Goal: Task Accomplishment & Management: Complete application form

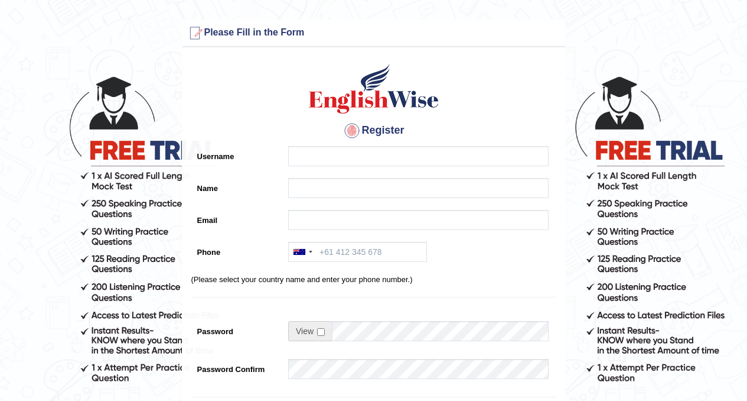
click at [330, 153] on input "Username" at bounding box center [418, 156] width 261 height 20
type input "Divya Prasai"
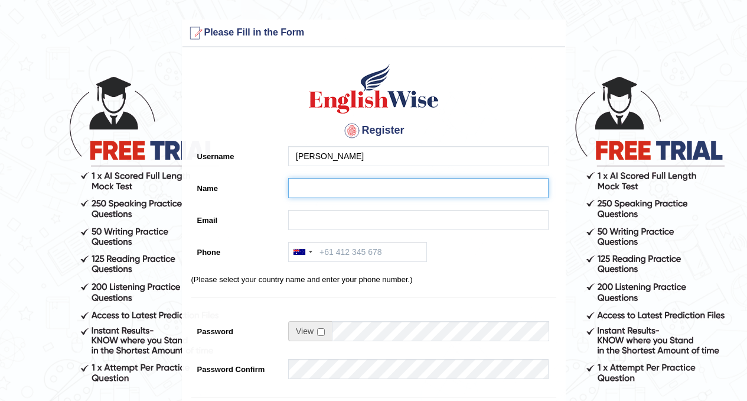
click at [359, 190] on input "Name" at bounding box center [418, 188] width 261 height 20
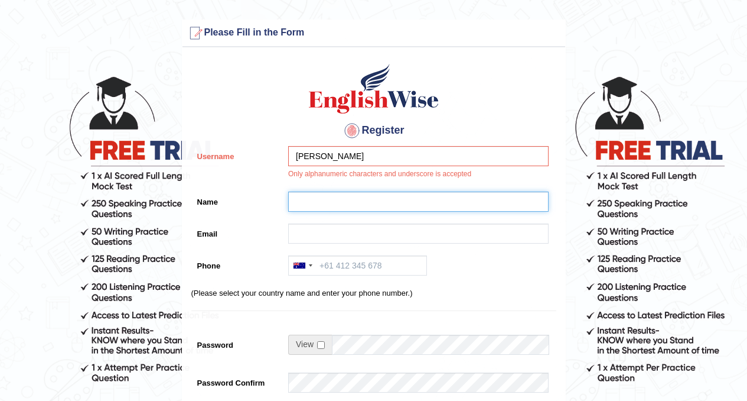
type input "[PERSON_NAME]"
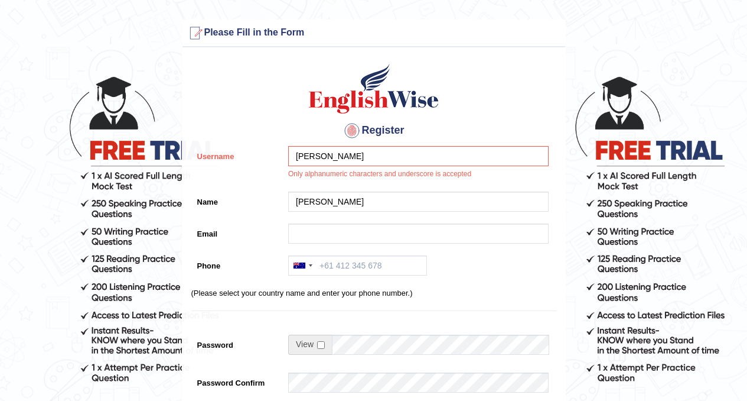
type input "Prachiprasai@gmail.com"
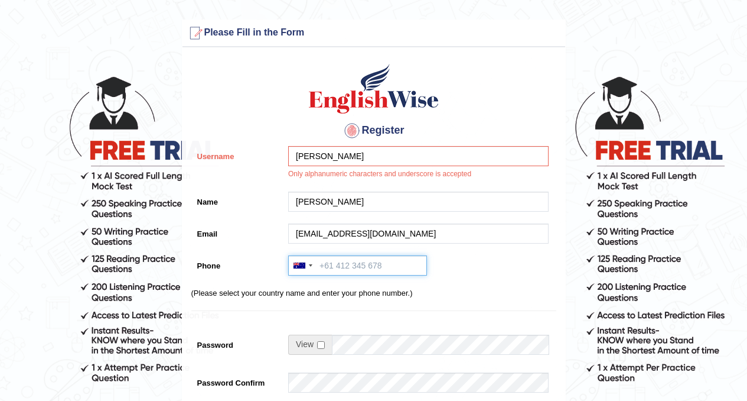
type input "+61404848703"
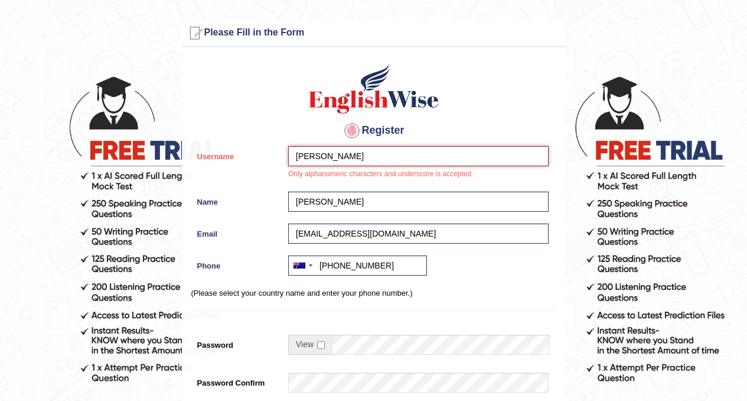
click at [334, 159] on input "Divya Prasai" at bounding box center [418, 156] width 261 height 20
click at [347, 157] on input "Divya Prasai" at bounding box center [418, 156] width 261 height 20
click at [320, 157] on input "Divya Prasai" at bounding box center [418, 156] width 261 height 20
click at [344, 159] on input "DivyaPrasai" at bounding box center [418, 156] width 261 height 20
click at [340, 152] on input "DivyaPrasai1122" at bounding box center [418, 156] width 261 height 20
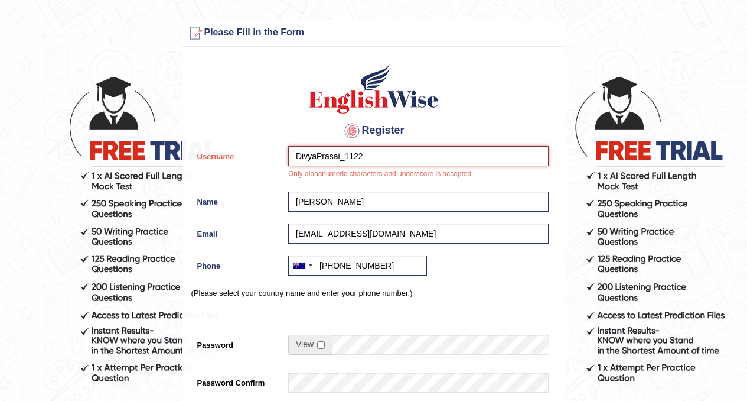
click at [330, 152] on input "DivyaPrasai_1122" at bounding box center [418, 156] width 261 height 20
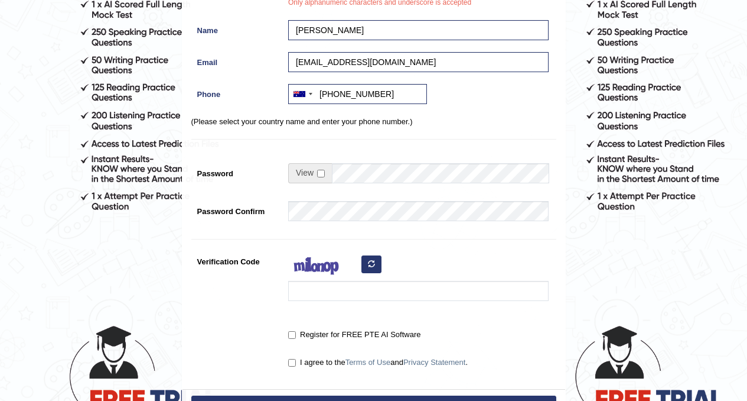
scroll to position [169, 0]
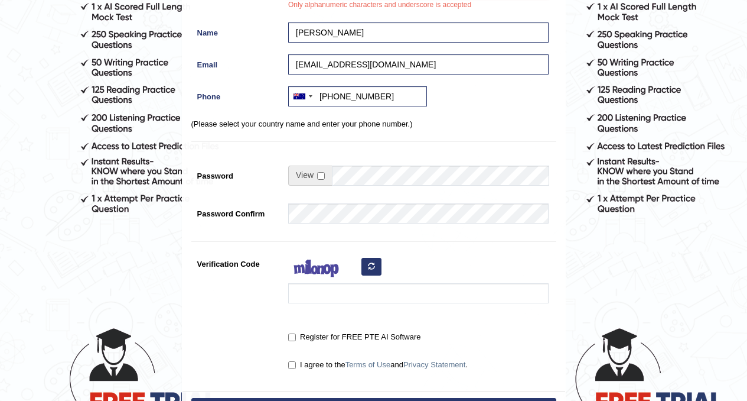
type input "DivyaPrasai_1122"
click at [323, 175] on input "checkbox" at bounding box center [321, 176] width 8 height 8
checkbox input "true"
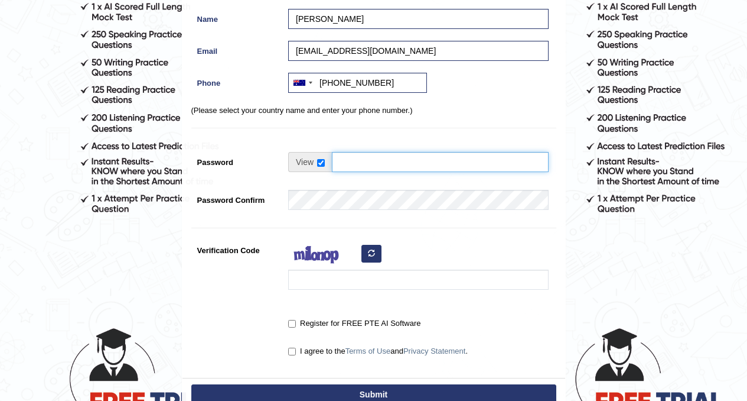
click at [357, 162] on input "Password" at bounding box center [440, 162] width 217 height 20
click at [375, 165] on input "Password" at bounding box center [440, 162] width 217 height 20
type input "Divansh@11"
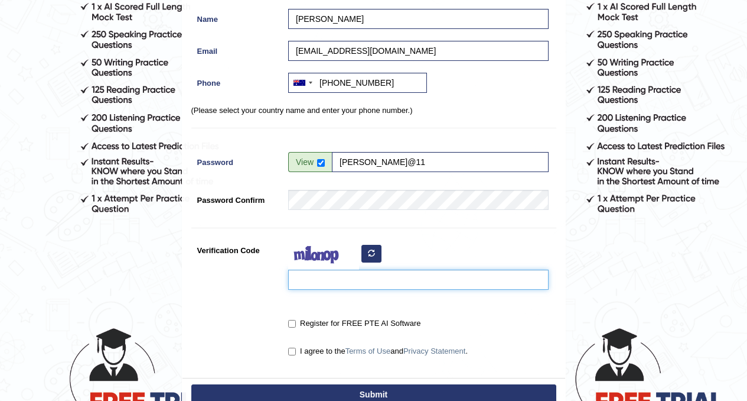
click at [321, 280] on input "Verification Code" at bounding box center [418, 279] width 261 height 20
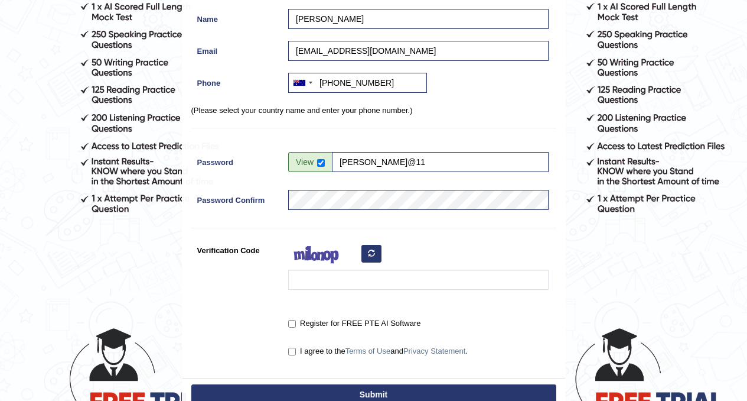
click at [371, 259] on button "button" at bounding box center [372, 254] width 20 height 18
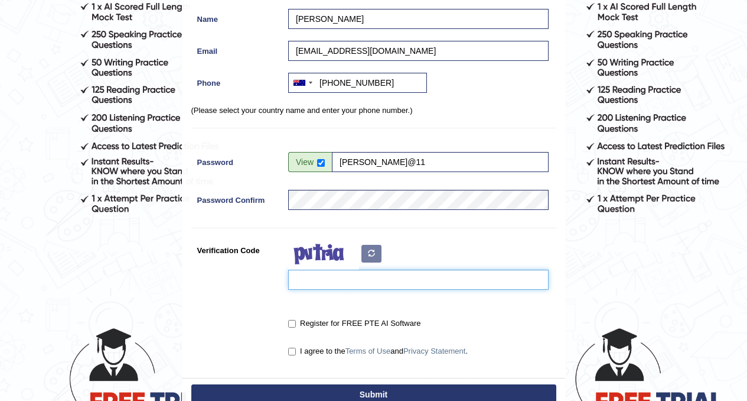
click at [346, 288] on input "Verification Code" at bounding box center [418, 279] width 261 height 20
click at [308, 281] on input "zkuhued" at bounding box center [418, 279] width 261 height 20
type input "zkvhued"
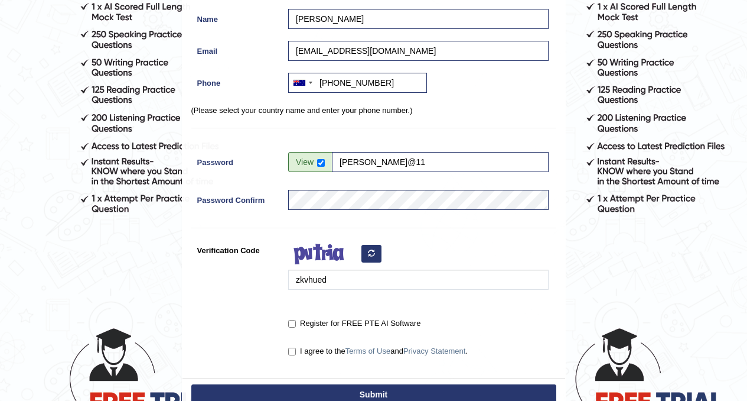
click at [309, 326] on label "Register for FREE PTE AI Software" at bounding box center [354, 323] width 132 height 12
click at [296, 326] on input "Register for FREE PTE AI Software" at bounding box center [292, 324] width 8 height 8
checkbox input "true"
click at [312, 354] on label "I agree to the Terms of Use and Privacy Statement ." at bounding box center [378, 351] width 180 height 12
click at [296, 354] on input "I agree to the Terms of Use and Privacy Statement ." at bounding box center [292, 351] width 8 height 8
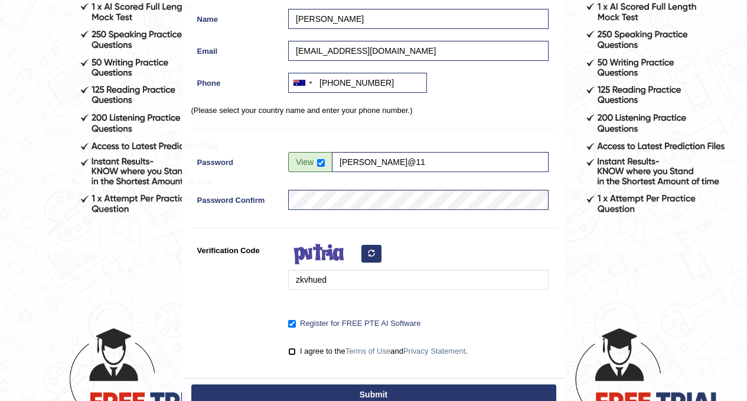
checkbox input "true"
click at [395, 393] on button "Submit" at bounding box center [373, 394] width 365 height 20
click at [377, 393] on button "Submit" at bounding box center [373, 394] width 365 height 20
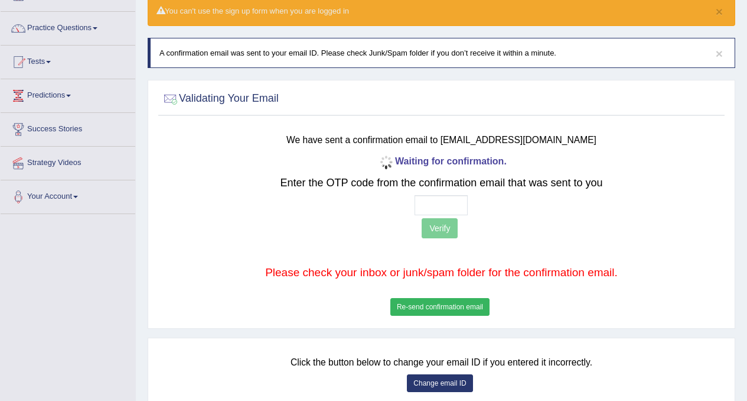
scroll to position [83, 0]
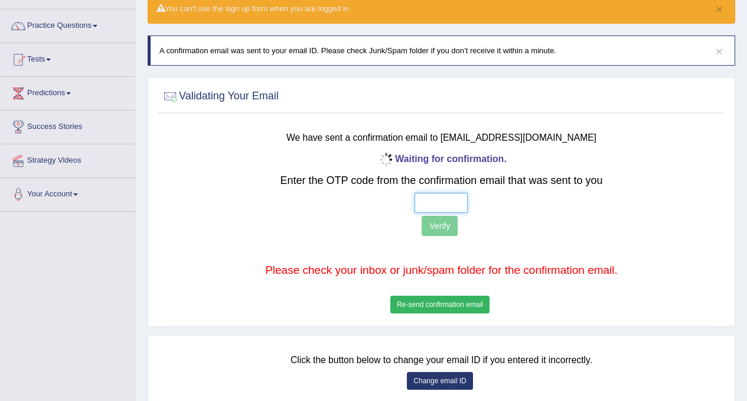
click at [453, 206] on input "text" at bounding box center [441, 203] width 53 height 20
type input "7 5 1 2"
click at [440, 222] on button "Verify" at bounding box center [440, 226] width 36 height 20
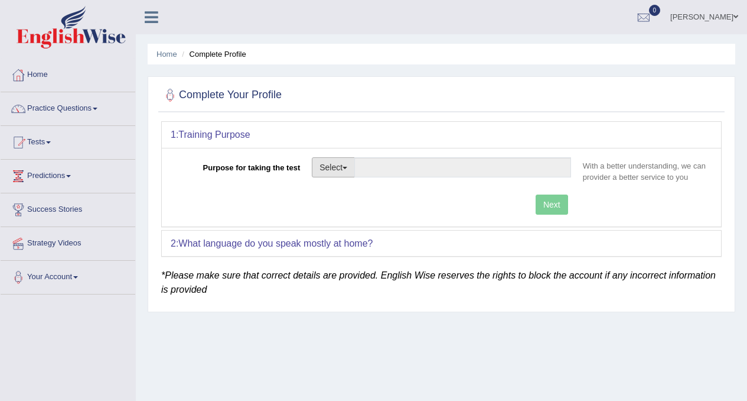
click at [347, 165] on button "Select" at bounding box center [333, 167] width 43 height 20
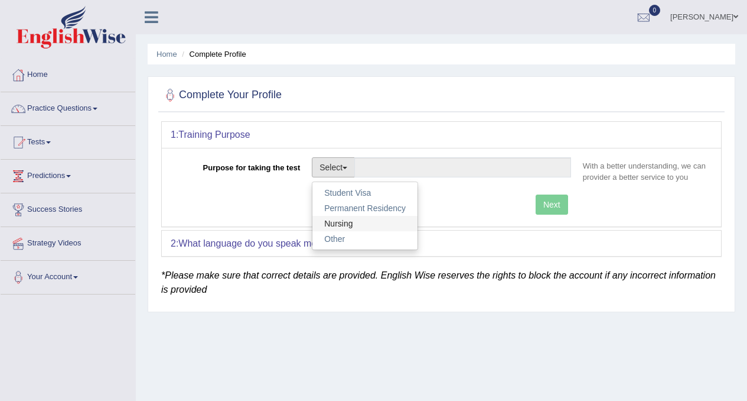
click at [348, 222] on link "Nursing" at bounding box center [365, 223] width 105 height 15
type input "Nursing"
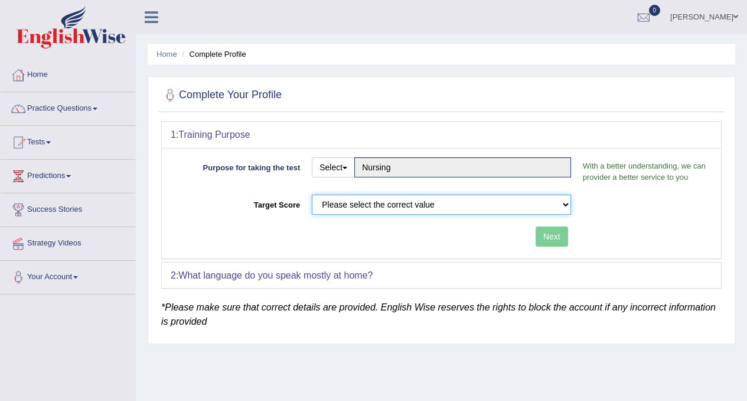
click at [558, 203] on select "Please select the correct value 50 (6 bands) 58 (6.5 bands) 65 (7 bands) 79 (8 …" at bounding box center [441, 204] width 259 height 20
select select "79"
click at [312, 194] on select "Please select the correct value 50 (6 bands) 58 (6.5 bands) 65 (7 bands) 79 (8 …" at bounding box center [441, 204] width 259 height 20
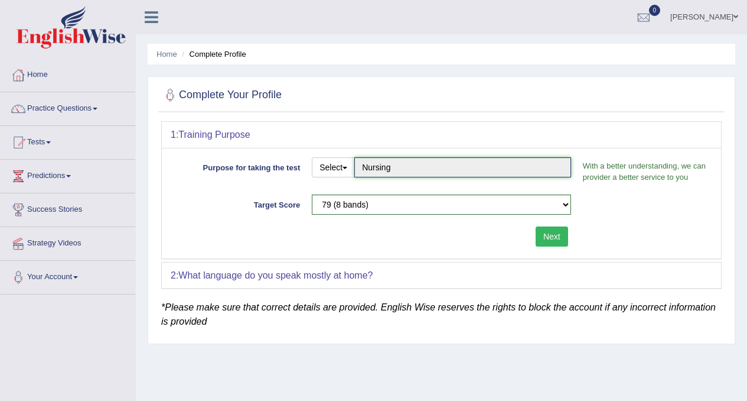
click at [399, 173] on input "Nursing" at bounding box center [462, 167] width 217 height 20
click at [343, 167] on button "Select" at bounding box center [333, 167] width 43 height 20
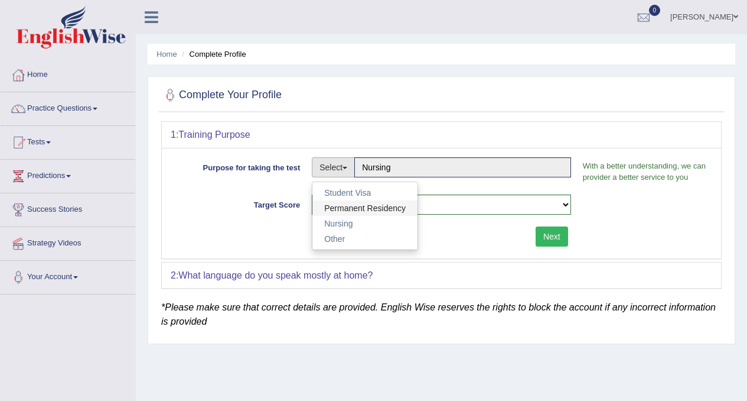
click at [353, 208] on link "Permanent Residency" at bounding box center [365, 207] width 105 height 15
type input "Permanent Residency"
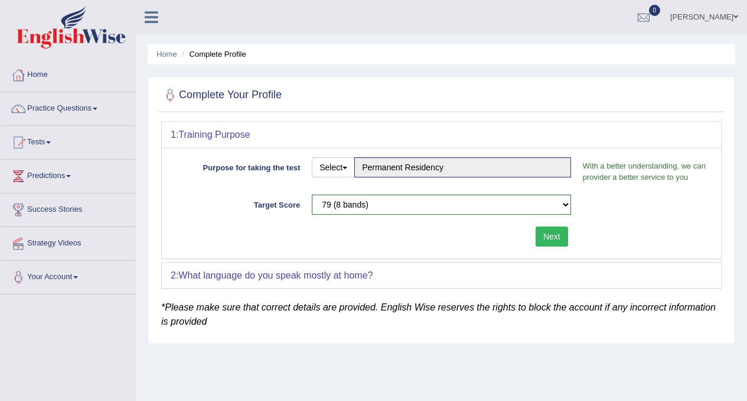
click at [556, 237] on button "Next" at bounding box center [552, 236] width 32 height 20
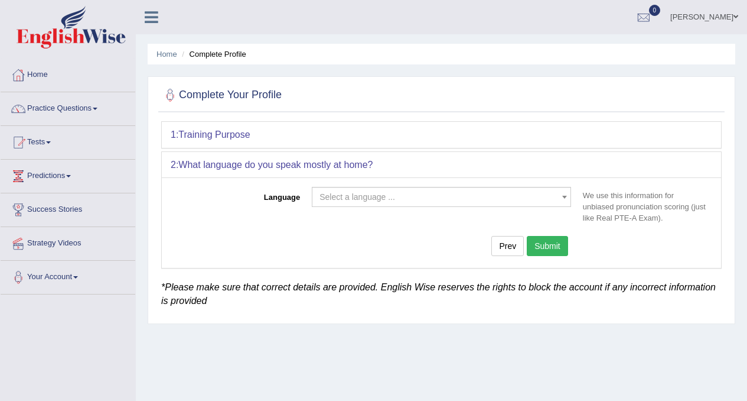
click at [425, 200] on span "Select a language ..." at bounding box center [438, 197] width 237 height 12
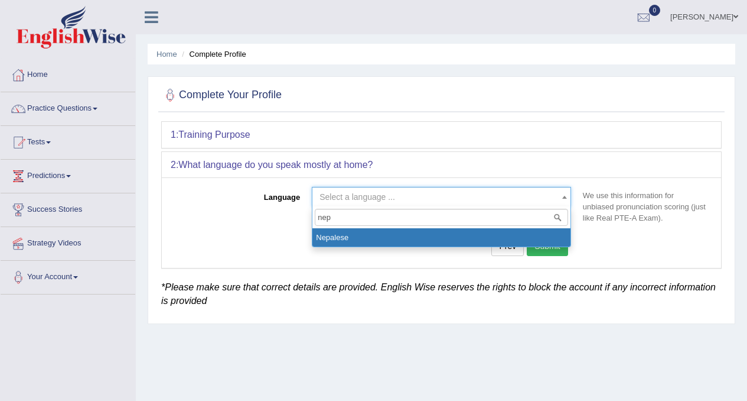
type input "nep"
select select "Nepalese"
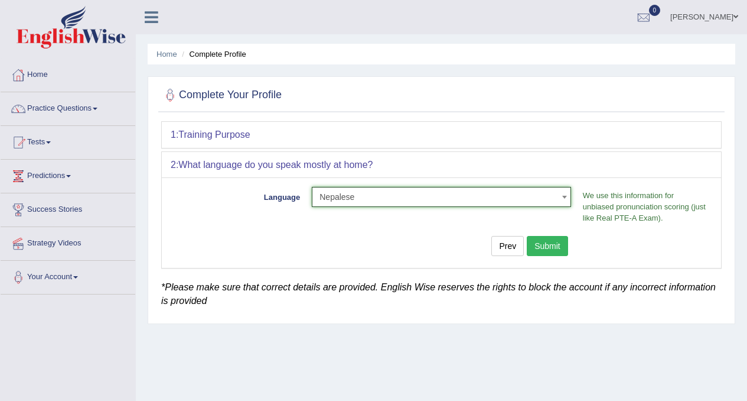
click at [555, 243] on button "Submit" at bounding box center [547, 246] width 41 height 20
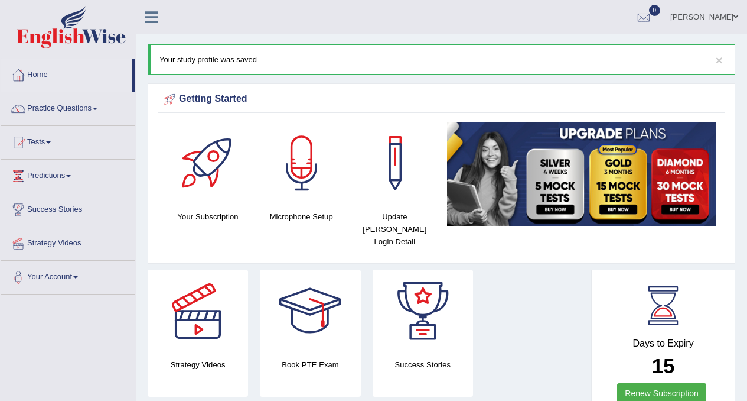
click at [679, 18] on link "[PERSON_NAME]" at bounding box center [705, 15] width 86 height 31
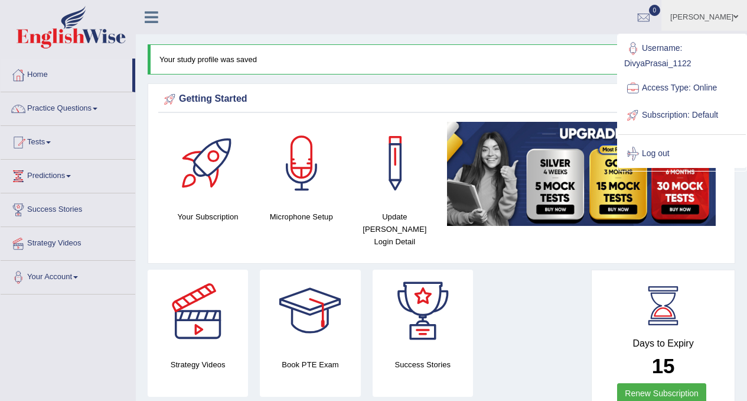
click at [552, 33] on ul "Divya Jyoti Prasai Toggle navigation Username: DivyaPrasai_1122 Access Type: On…" at bounding box center [534, 17] width 428 height 34
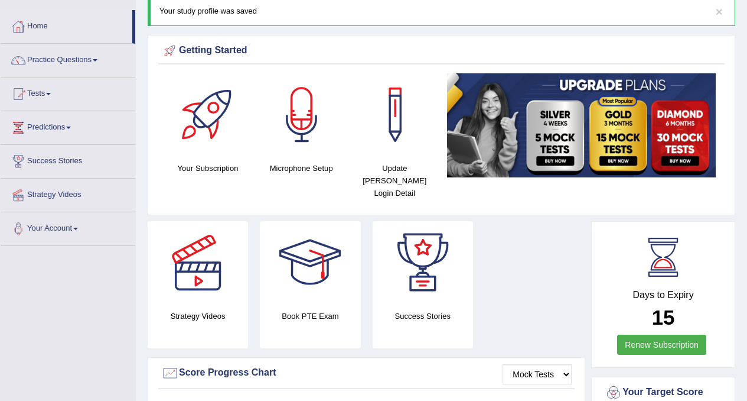
scroll to position [82, 0]
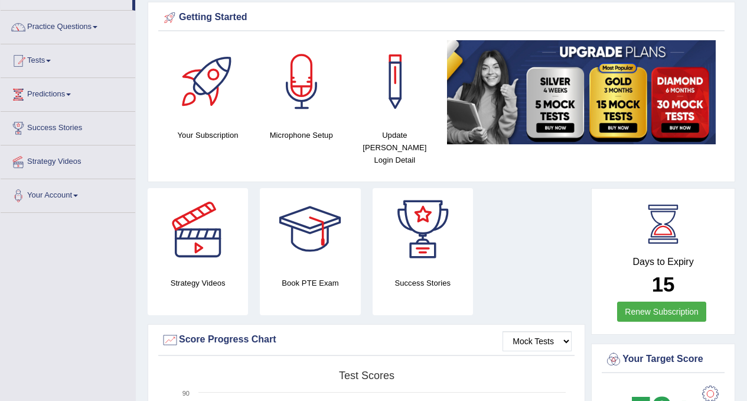
click at [551, 100] on img at bounding box center [581, 92] width 269 height 104
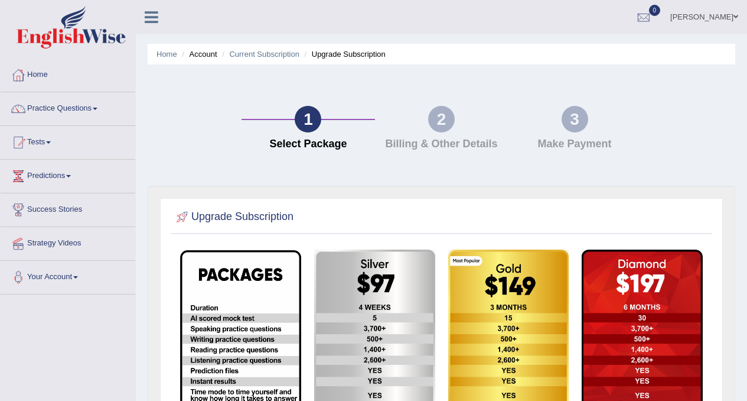
click at [725, 0] on html "Toggle navigation Home Practice Questions Speaking Practice Read Aloud Repeat S…" at bounding box center [373, 200] width 747 height 401
click at [71, 172] on link "Predictions" at bounding box center [68, 175] width 135 height 30
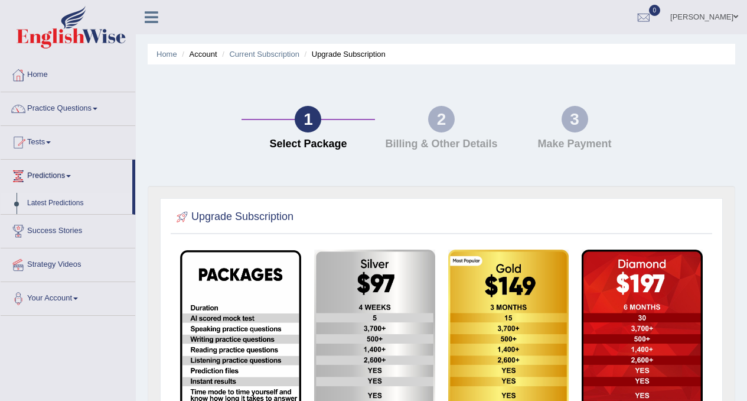
click at [64, 203] on link "Latest Predictions" at bounding box center [77, 203] width 110 height 21
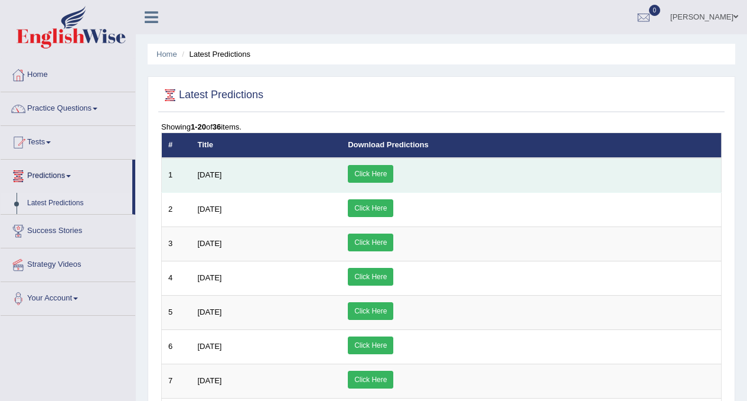
click at [393, 169] on link "Click Here" at bounding box center [370, 174] width 45 height 18
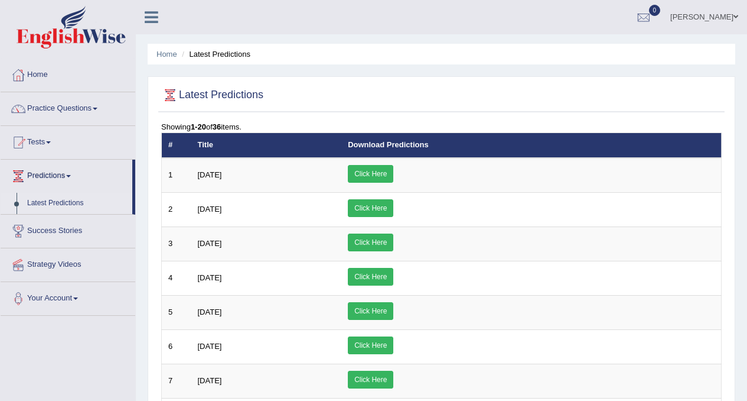
click at [197, 131] on div "Showing 1-20 of 36 items." at bounding box center [441, 126] width 561 height 11
click at [77, 110] on link "Practice Questions" at bounding box center [68, 107] width 135 height 30
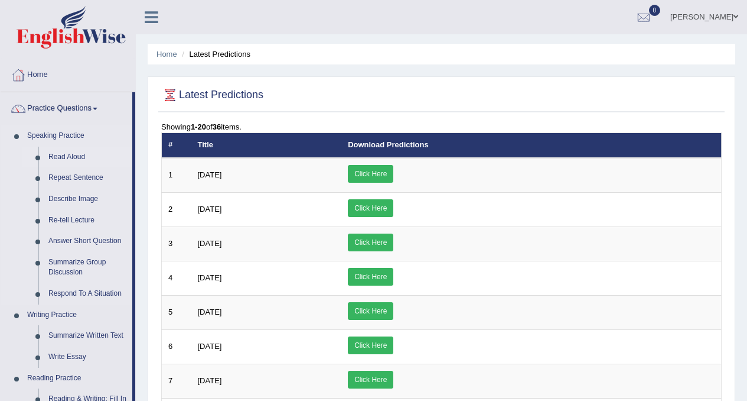
click at [67, 155] on link "Read Aloud" at bounding box center [87, 157] width 89 height 21
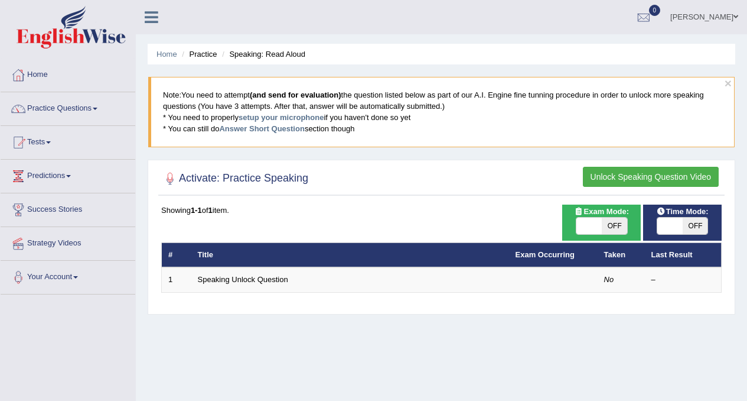
click at [621, 175] on button "Unlock Speaking Question Video" at bounding box center [651, 177] width 136 height 20
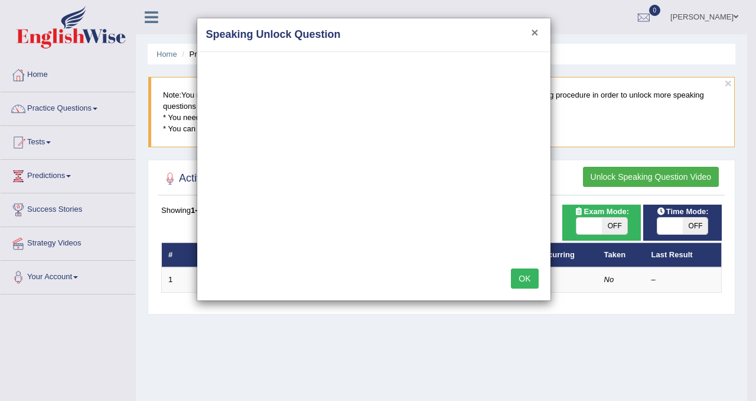
click at [531, 37] on button "×" at bounding box center [534, 32] width 7 height 12
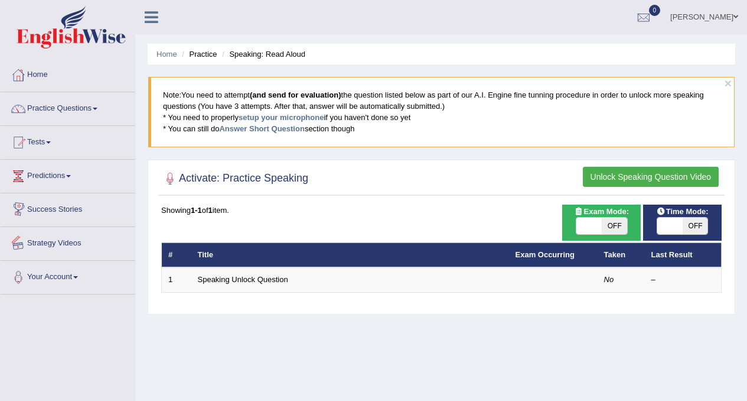
click at [89, 210] on link "Success Stories" at bounding box center [68, 208] width 135 height 30
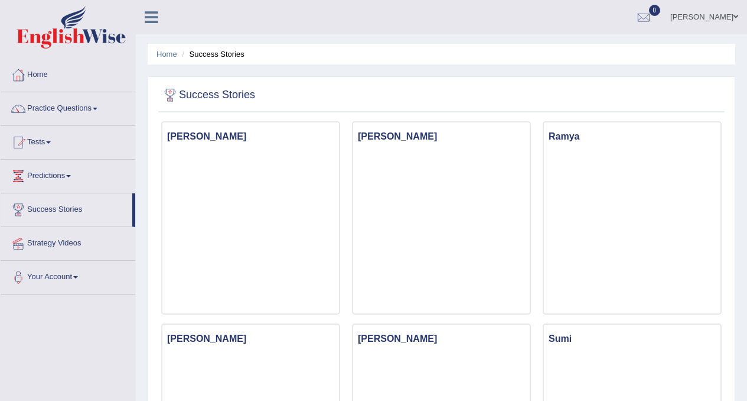
click at [216, 58] on li "Success Stories" at bounding box center [211, 53] width 65 height 11
click at [95, 107] on link "Practice Questions" at bounding box center [68, 107] width 135 height 30
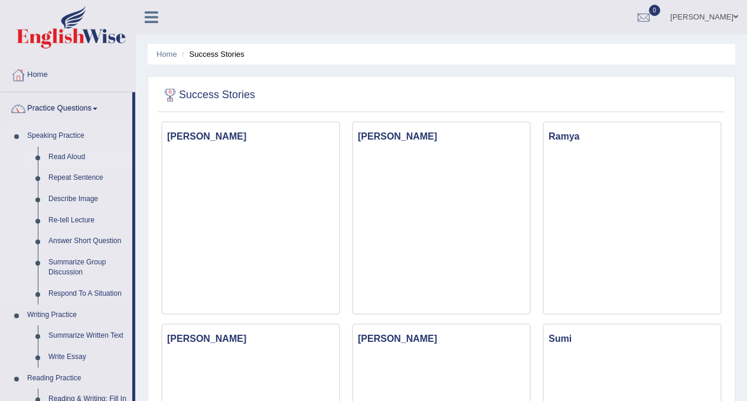
click at [77, 153] on link "Read Aloud" at bounding box center [87, 157] width 89 height 21
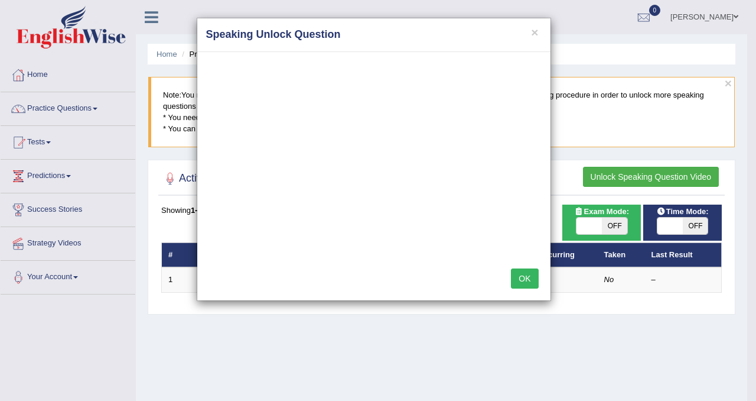
click at [526, 279] on button "OK" at bounding box center [524, 278] width 27 height 20
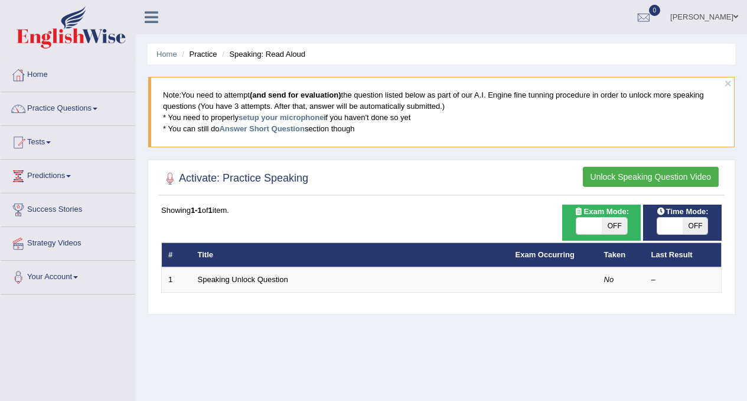
click at [608, 224] on span "OFF" at bounding box center [614, 225] width 25 height 17
checkbox input "true"
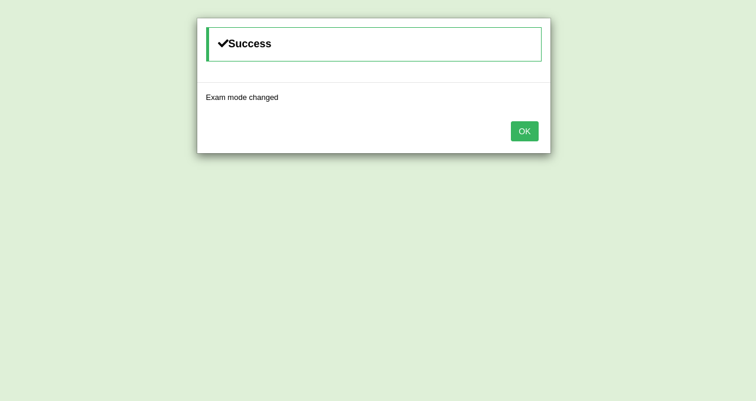
click at [529, 129] on button "OK" at bounding box center [524, 131] width 27 height 20
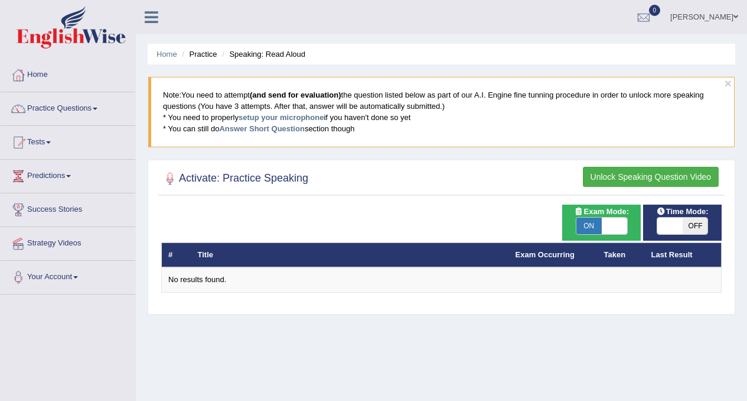
click at [688, 222] on span "OFF" at bounding box center [695, 225] width 25 height 17
checkbox input "true"
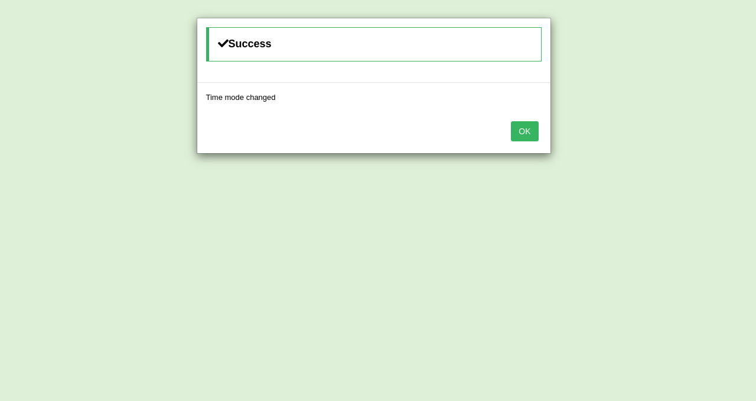
click at [532, 130] on button "OK" at bounding box center [524, 131] width 27 height 20
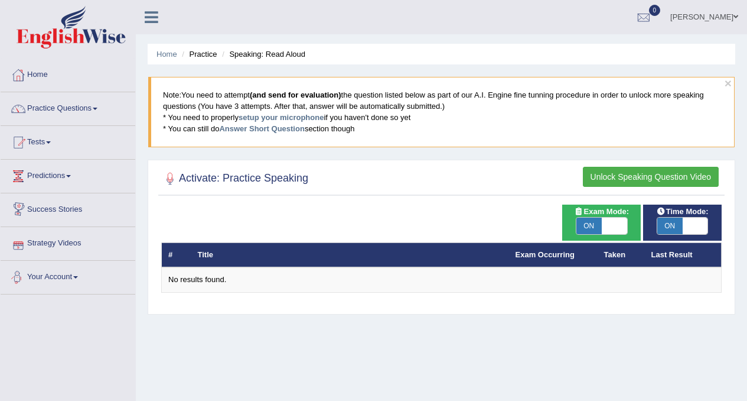
click at [72, 213] on link "Success Stories" at bounding box center [68, 208] width 135 height 30
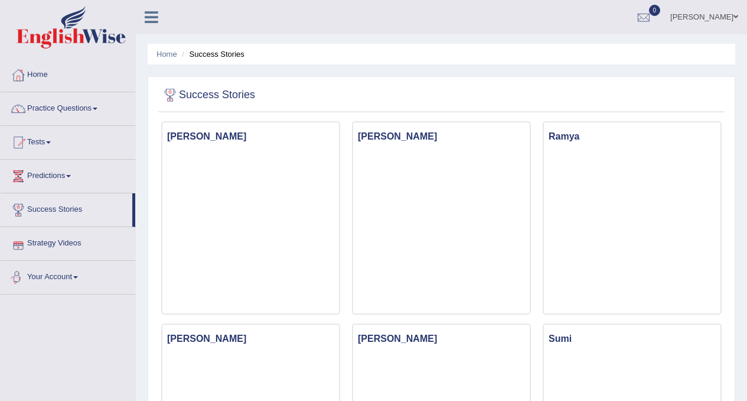
click at [43, 270] on link "Your Account" at bounding box center [68, 276] width 135 height 30
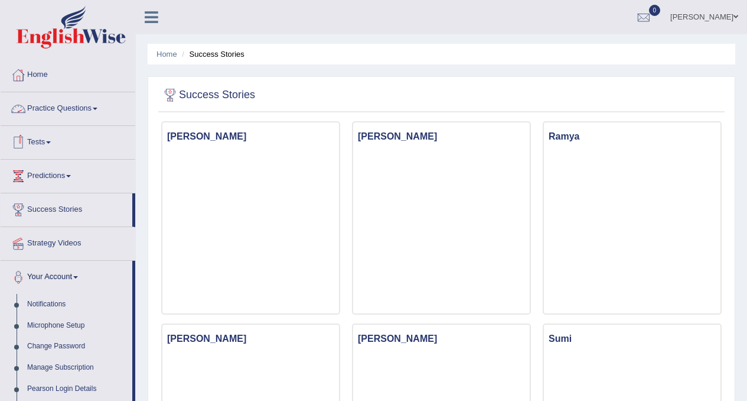
click at [92, 105] on link "Practice Questions" at bounding box center [68, 107] width 135 height 30
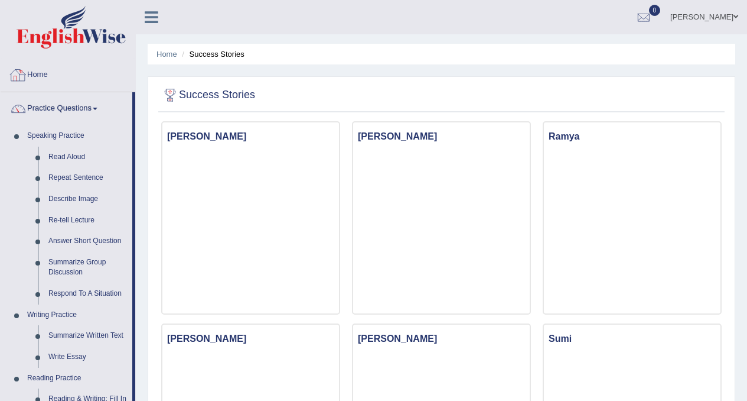
click at [40, 72] on link "Home" at bounding box center [68, 73] width 135 height 30
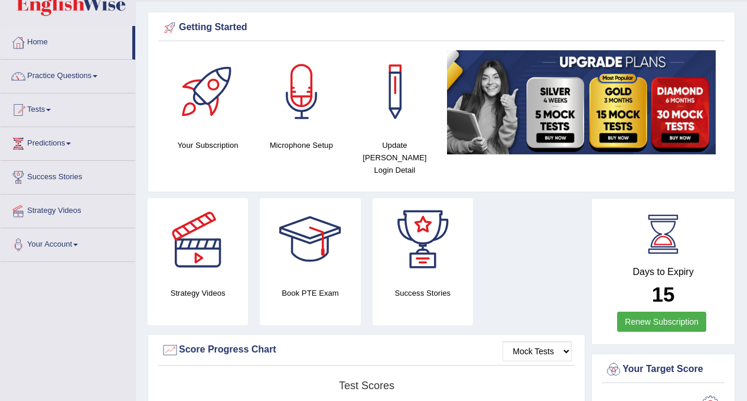
scroll to position [34, 0]
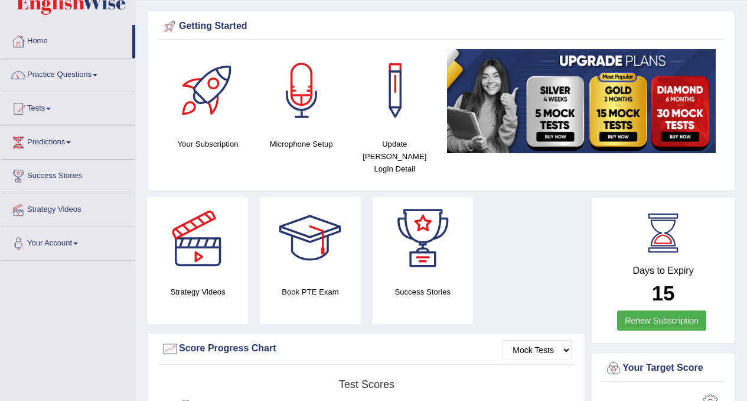
click at [747, 95] on html "Toggle navigation Home Practice Questions Speaking Practice Read Aloud Repeat S…" at bounding box center [373, 166] width 747 height 401
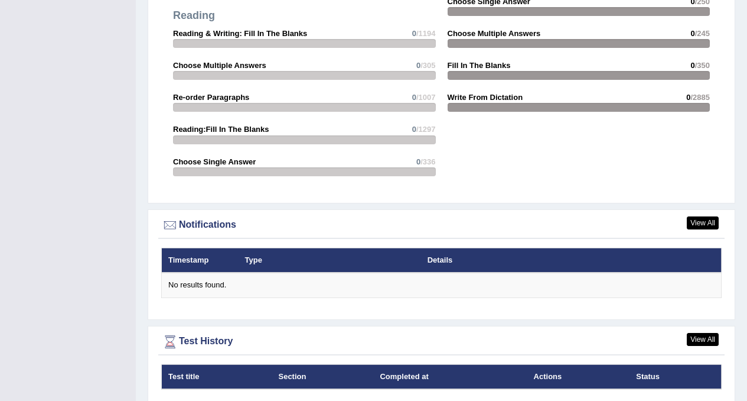
scroll to position [1277, 0]
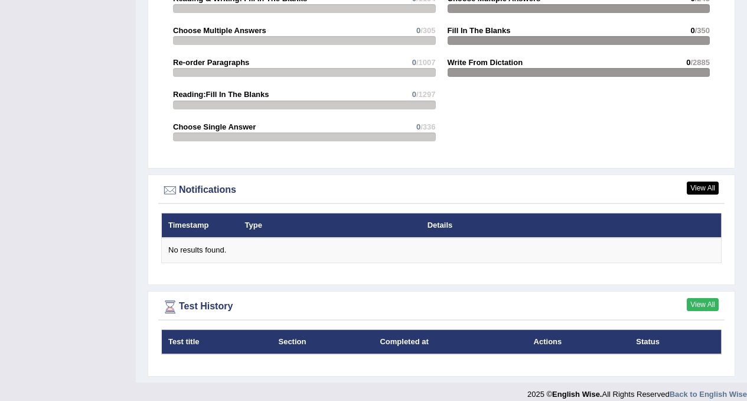
click at [705, 298] on link "View All" at bounding box center [703, 304] width 32 height 13
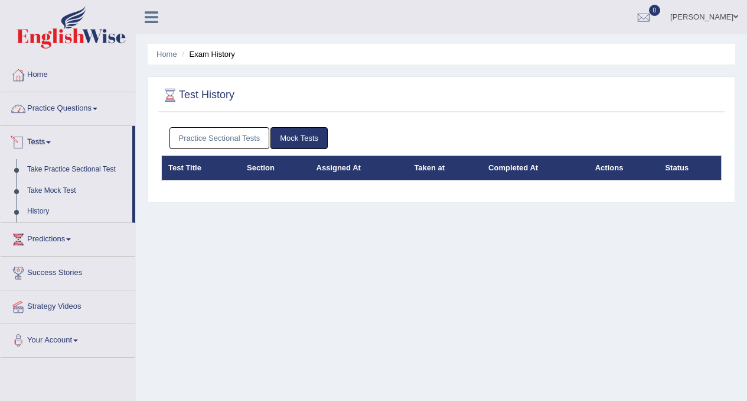
click at [68, 111] on link "Practice Questions" at bounding box center [68, 107] width 135 height 30
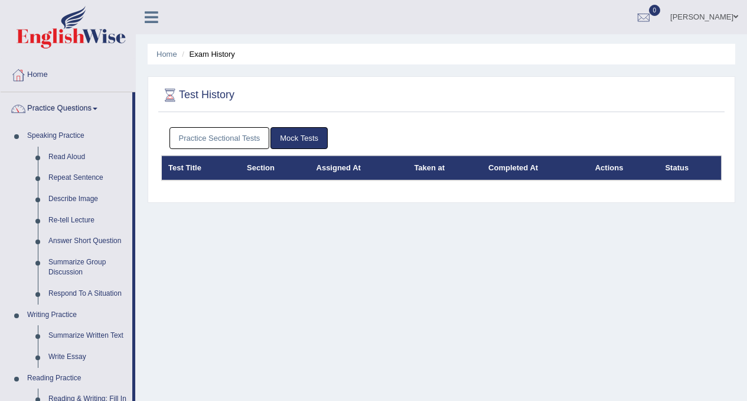
click at [87, 99] on link "Practice Questions" at bounding box center [67, 107] width 132 height 30
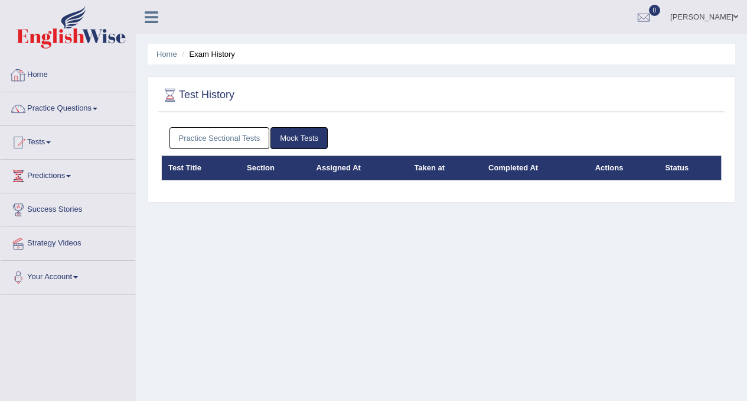
click at [36, 73] on link "Home" at bounding box center [68, 73] width 135 height 30
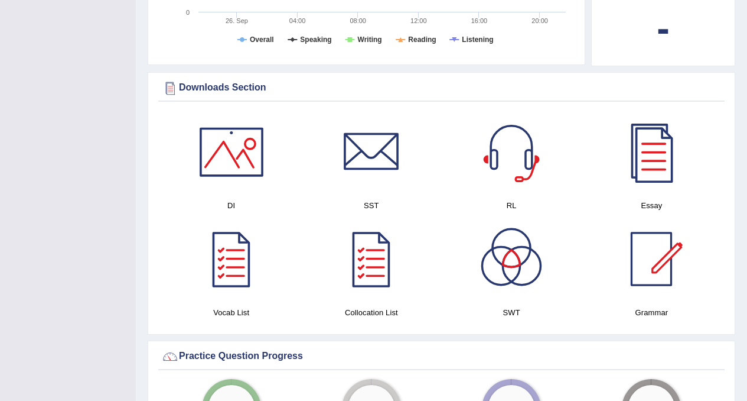
scroll to position [546, 0]
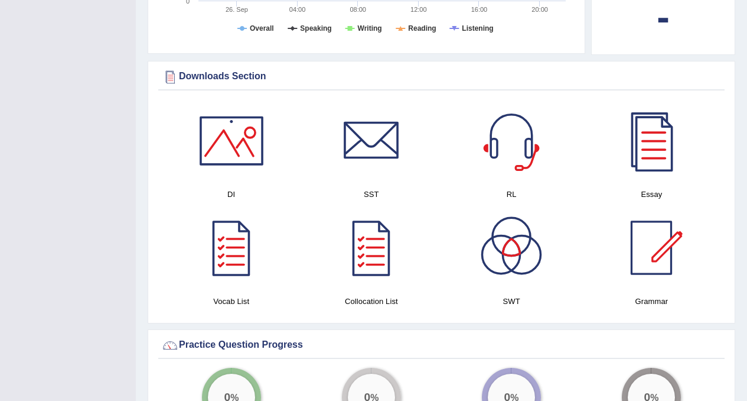
click at [240, 134] on div at bounding box center [231, 140] width 83 height 83
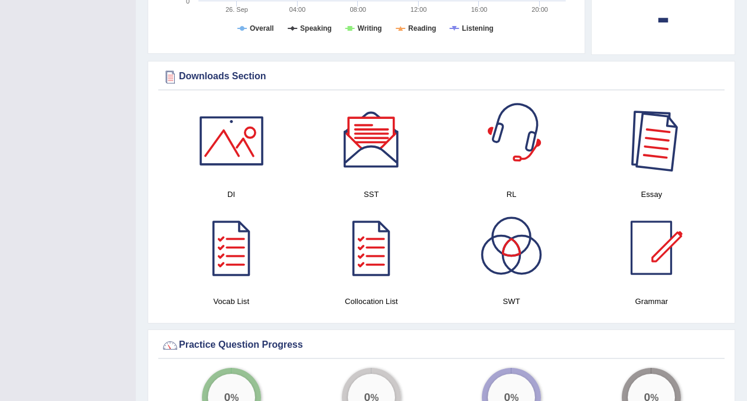
click at [651, 140] on div at bounding box center [651, 140] width 83 height 83
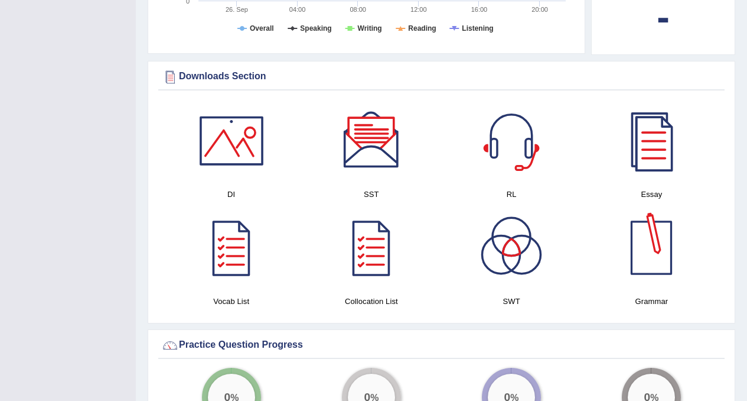
click at [641, 259] on div at bounding box center [651, 247] width 83 height 83
click at [386, 243] on div at bounding box center [371, 247] width 83 height 83
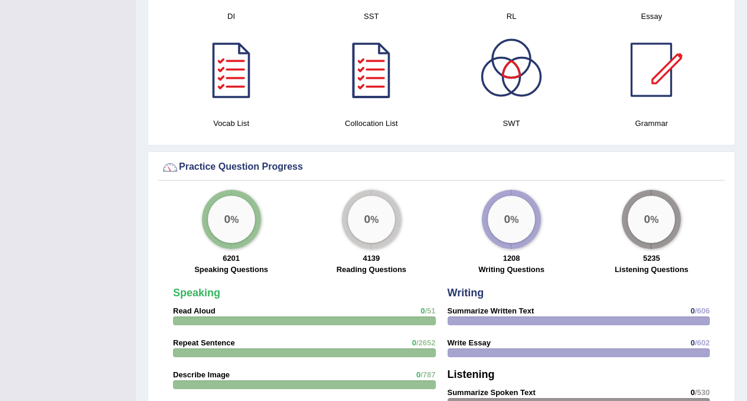
scroll to position [725, 0]
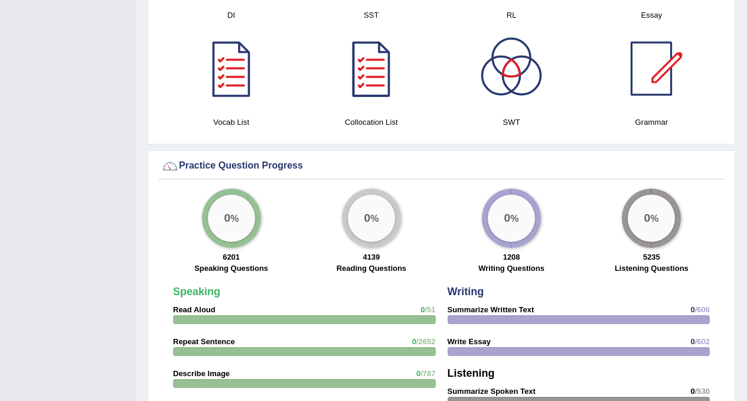
click at [249, 211] on div "0 %" at bounding box center [231, 217] width 47 height 47
click at [230, 262] on label "Speaking Questions" at bounding box center [231, 267] width 74 height 11
click at [230, 214] on div "0 %" at bounding box center [231, 217] width 47 height 47
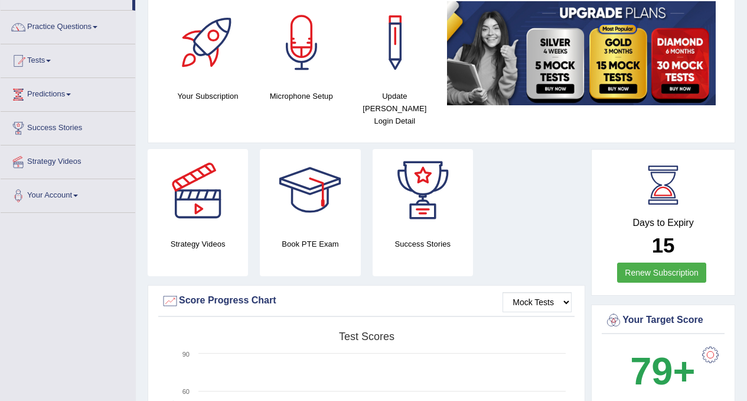
scroll to position [80, 0]
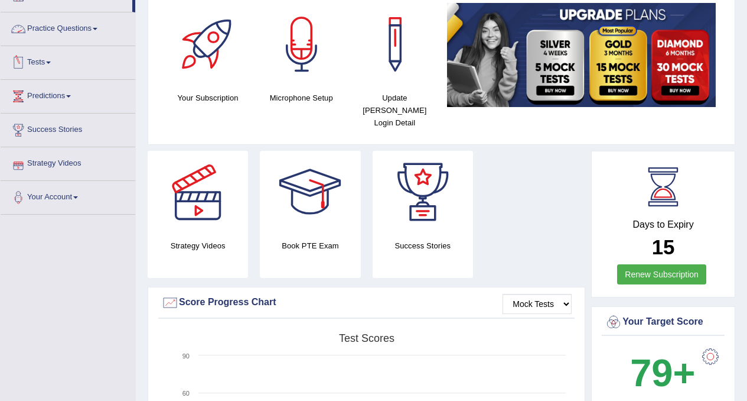
click at [97, 29] on link "Practice Questions" at bounding box center [68, 27] width 135 height 30
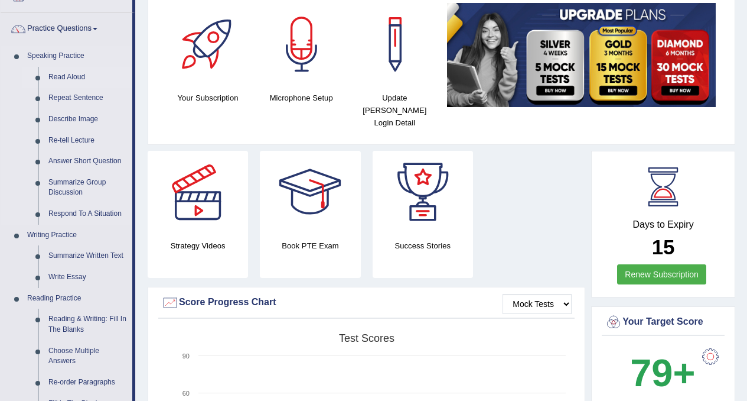
click at [78, 76] on link "Read Aloud" at bounding box center [87, 77] width 89 height 21
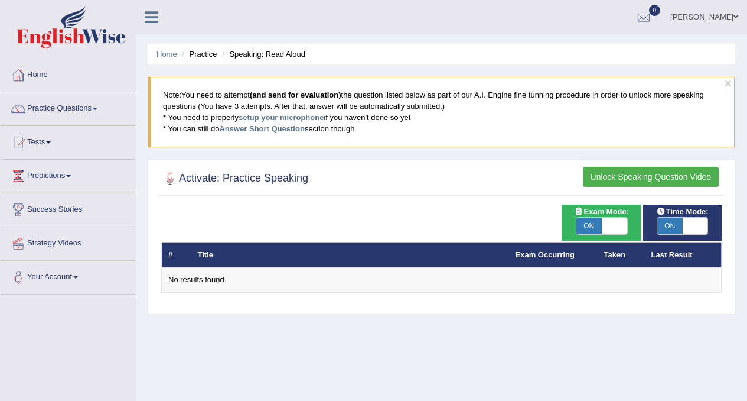
click at [609, 180] on button "Unlock Speaking Question Video" at bounding box center [651, 177] width 136 height 20
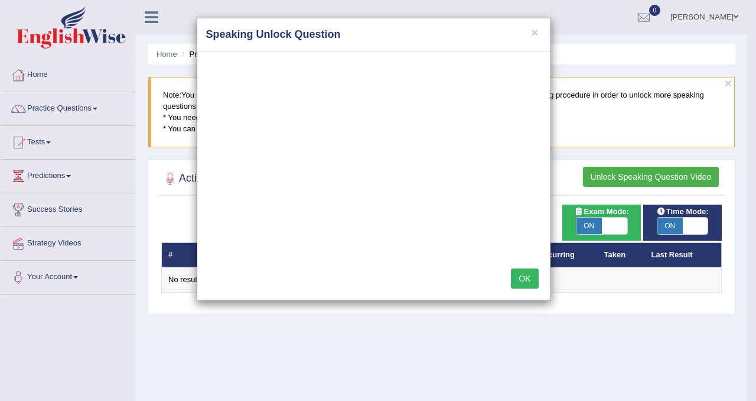
click at [523, 277] on button "OK" at bounding box center [524, 278] width 27 height 20
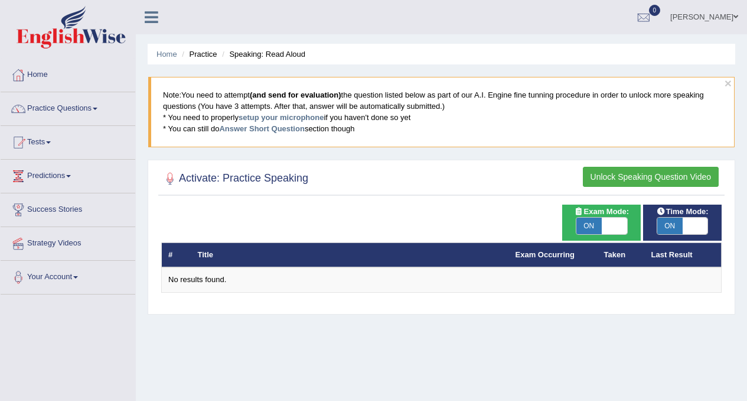
click at [602, 175] on button "Unlock Speaking Question Video" at bounding box center [651, 177] width 136 height 20
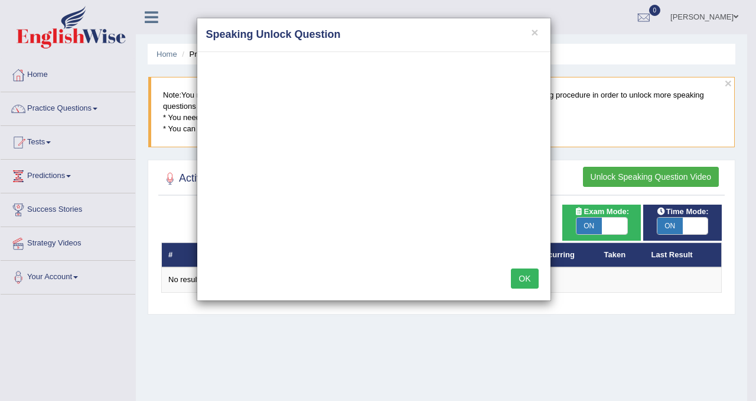
click at [525, 283] on button "OK" at bounding box center [524, 278] width 27 height 20
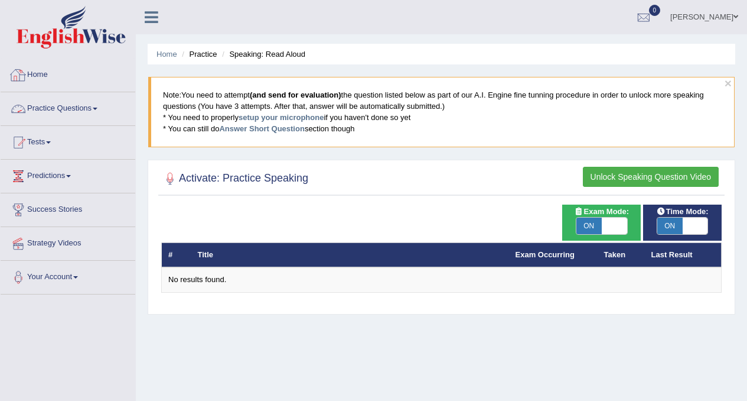
click at [62, 83] on link "Home" at bounding box center [68, 73] width 135 height 30
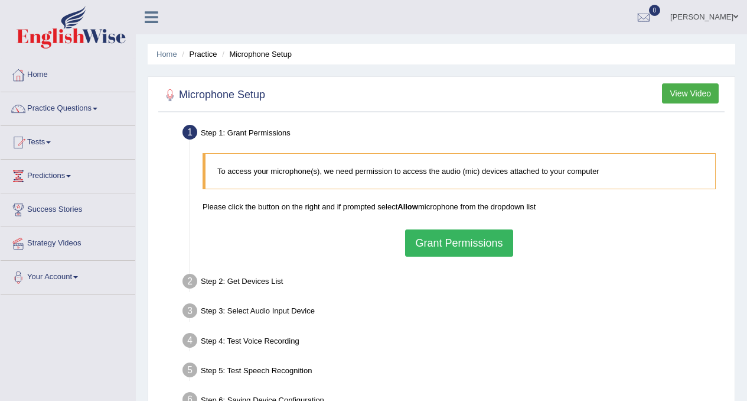
click at [464, 246] on button "Grant Permissions" at bounding box center [459, 242] width 108 height 27
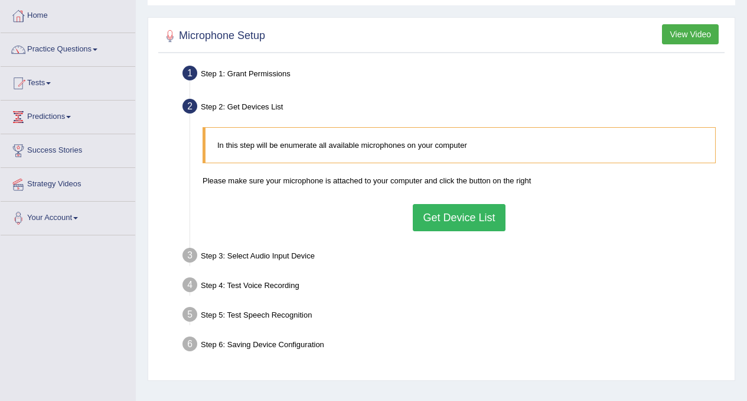
scroll to position [53, 0]
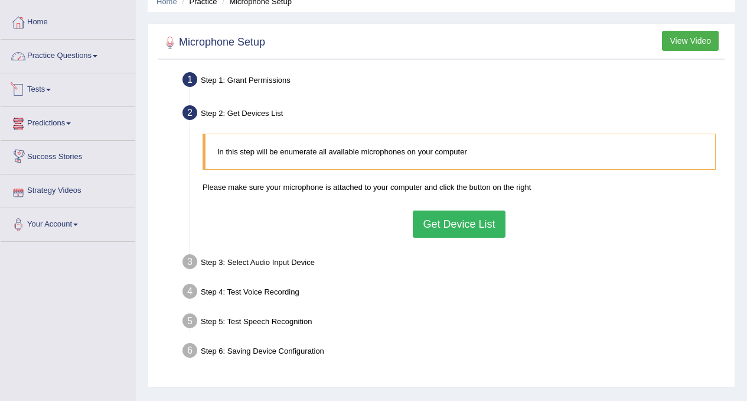
click at [84, 57] on link "Practice Questions" at bounding box center [68, 55] width 135 height 30
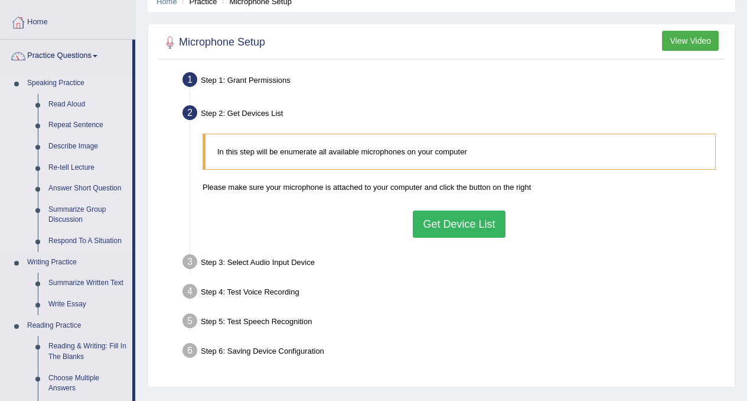
click at [65, 105] on link "Read Aloud" at bounding box center [87, 104] width 89 height 21
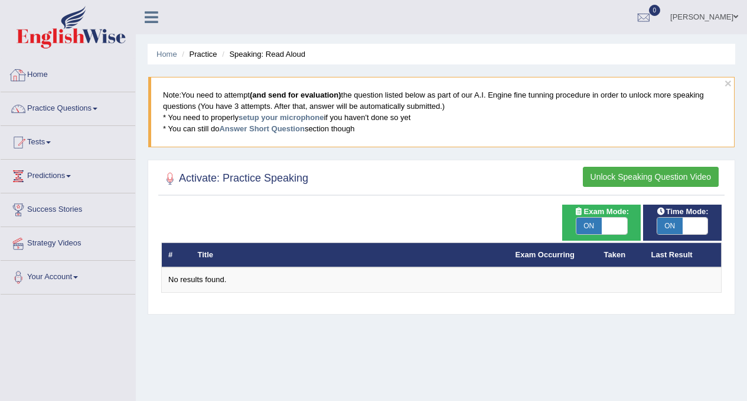
click at [61, 77] on link "Home" at bounding box center [68, 73] width 135 height 30
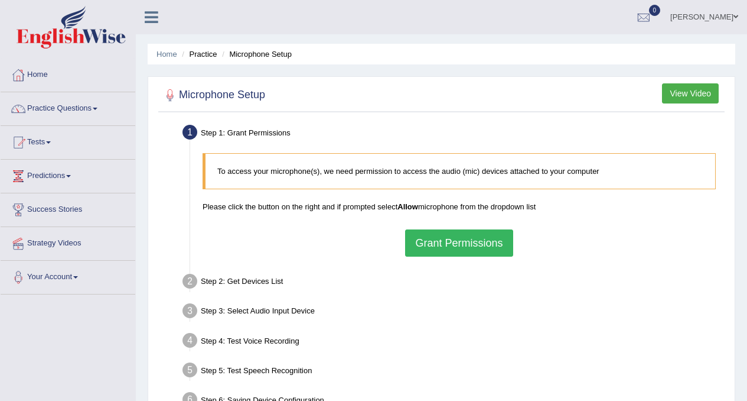
click at [454, 243] on button "Grant Permissions" at bounding box center [459, 242] width 108 height 27
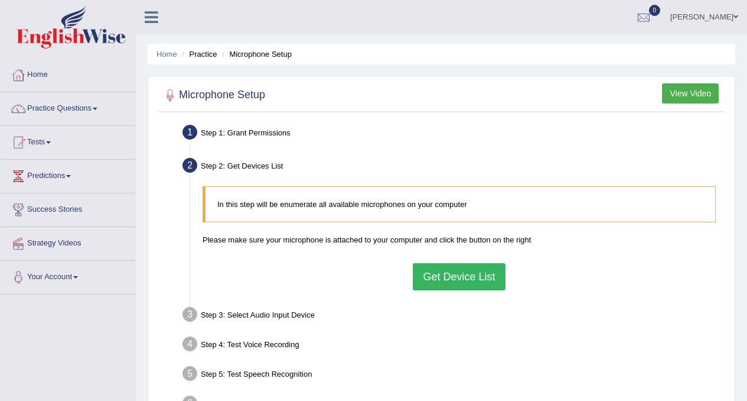
click at [457, 274] on button "Get Device List" at bounding box center [459, 276] width 92 height 27
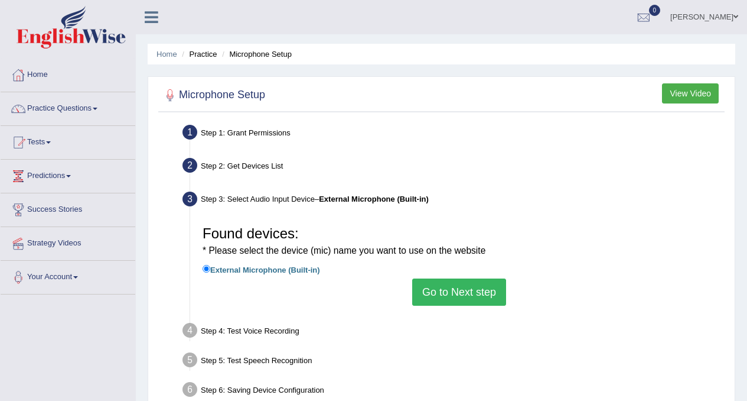
click at [466, 295] on button "Go to Next step" at bounding box center [459, 291] width 94 height 27
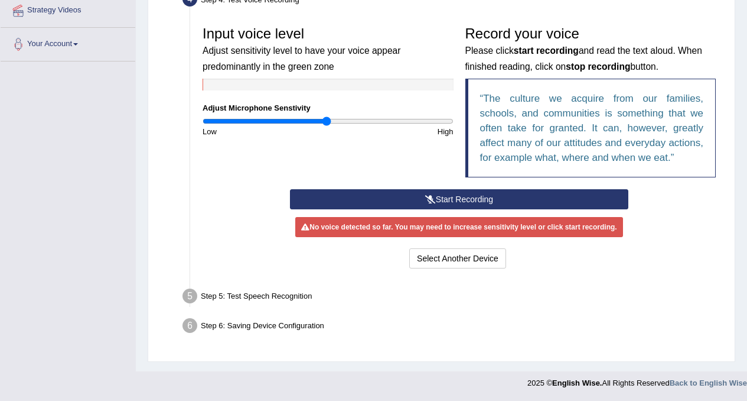
scroll to position [247, 0]
click at [467, 200] on button "Start Recording" at bounding box center [459, 199] width 338 height 20
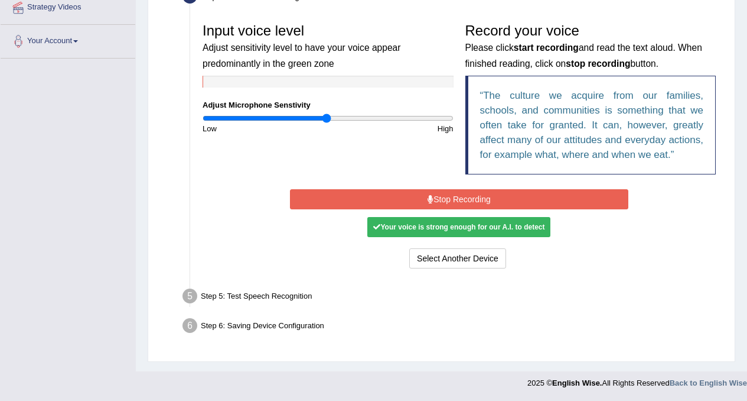
click at [467, 200] on button "Stop Recording" at bounding box center [459, 199] width 338 height 20
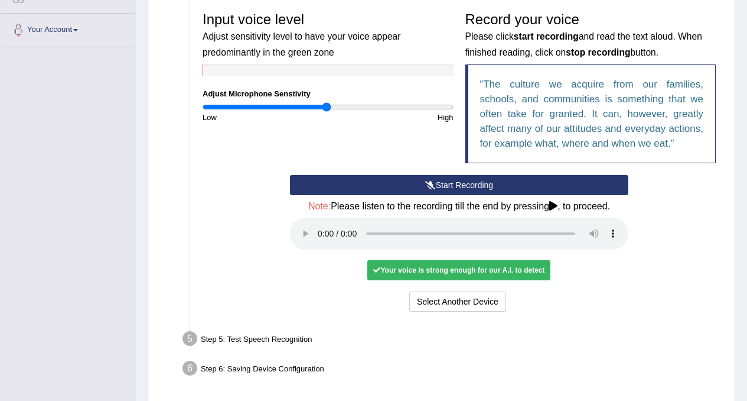
click at [468, 280] on div "Your voice is strong enough for our A.I. to detect" at bounding box center [458, 270] width 183 height 20
click at [486, 280] on div "Your voice is strong enough for our A.I. to detect" at bounding box center [458, 270] width 183 height 20
click at [424, 280] on div "Your voice is strong enough for our A.I. to detect" at bounding box center [458, 270] width 183 height 20
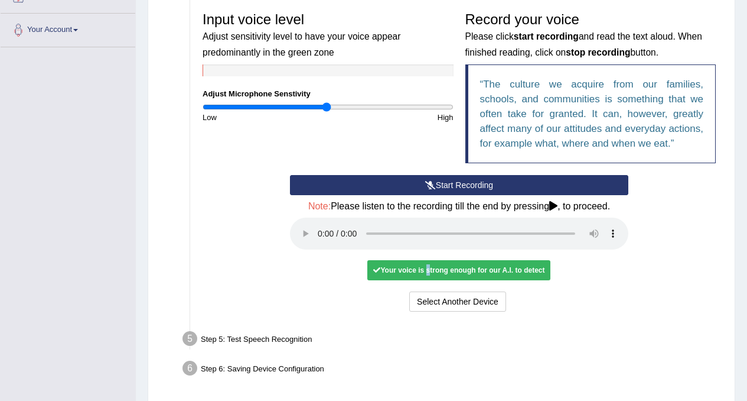
click at [424, 280] on div "Your voice is strong enough for our A.I. to detect" at bounding box center [458, 270] width 183 height 20
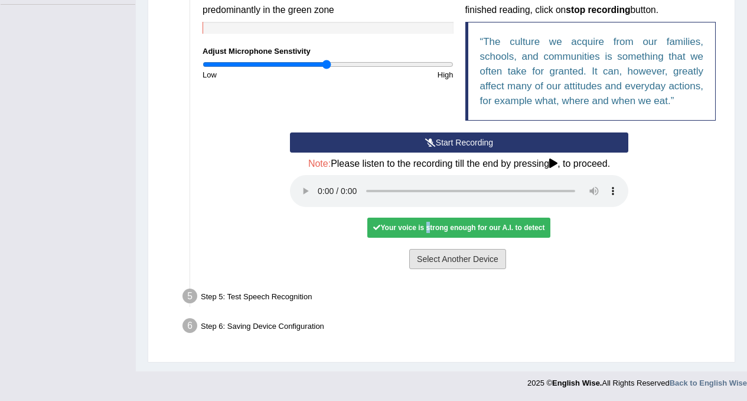
click at [471, 264] on button "Select Another Device" at bounding box center [457, 259] width 97 height 20
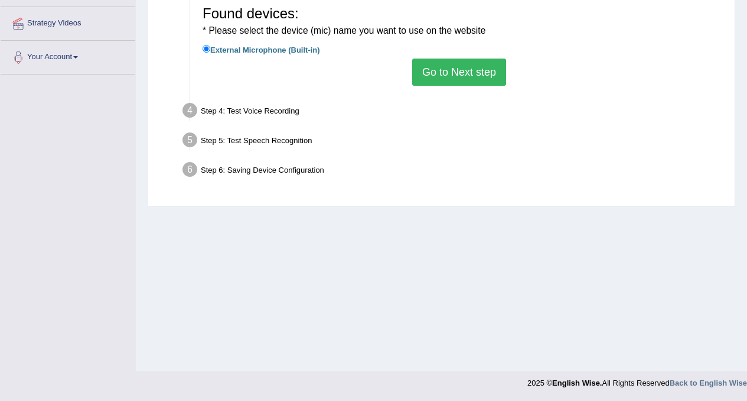
click at [474, 84] on button "Go to Next step" at bounding box center [459, 71] width 94 height 27
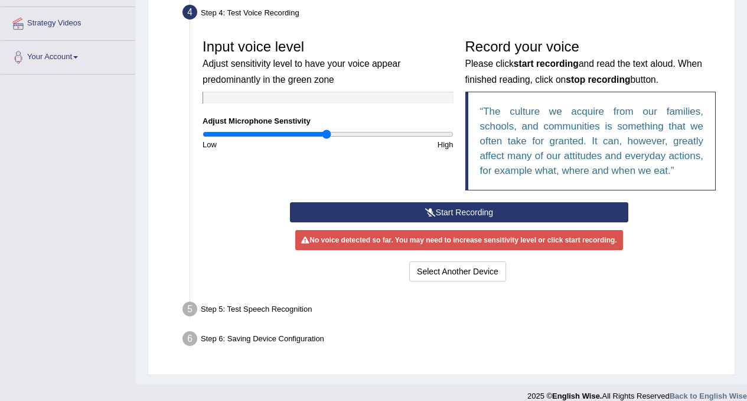
click at [464, 222] on button "Start Recording" at bounding box center [459, 212] width 338 height 20
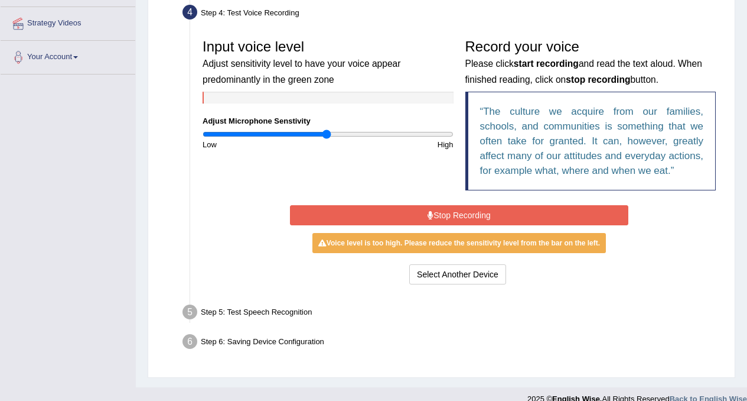
click at [464, 225] on button "Stop Recording" at bounding box center [459, 215] width 338 height 20
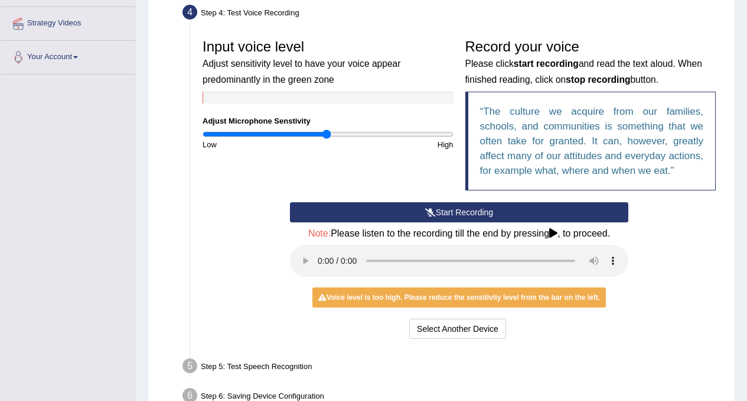
click at [456, 307] on div "Voice level is too high. Please reduce the sensitivity level from the bar on th…" at bounding box center [460, 297] width 294 height 20
click at [438, 222] on button "Start Recording" at bounding box center [459, 212] width 338 height 20
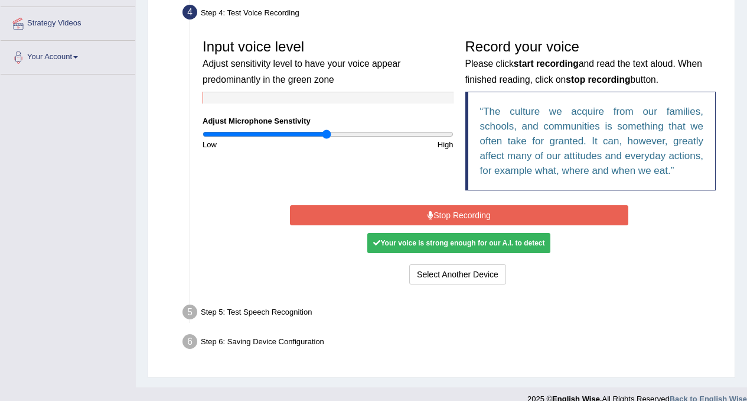
click at [438, 225] on button "Stop Recording" at bounding box center [459, 215] width 338 height 20
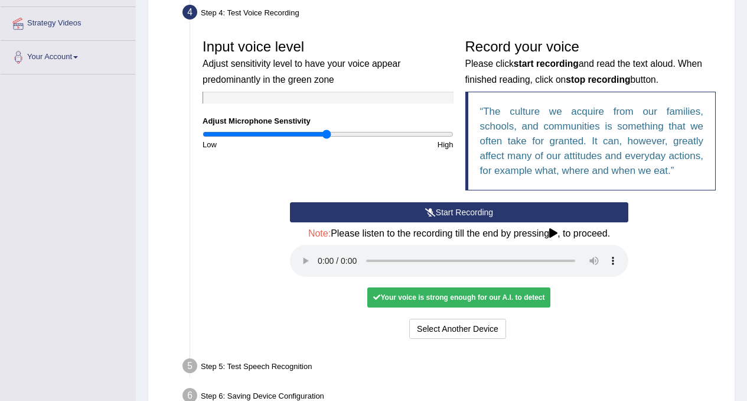
click at [435, 307] on div "Your voice is strong enough for our A.I. to detect" at bounding box center [458, 297] width 183 height 20
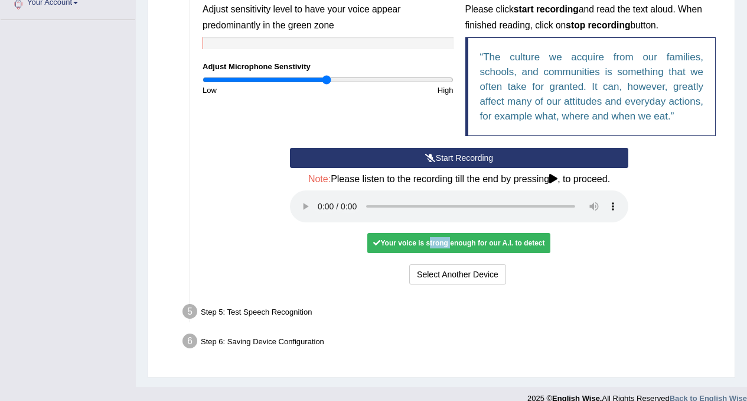
scroll to position [304, 0]
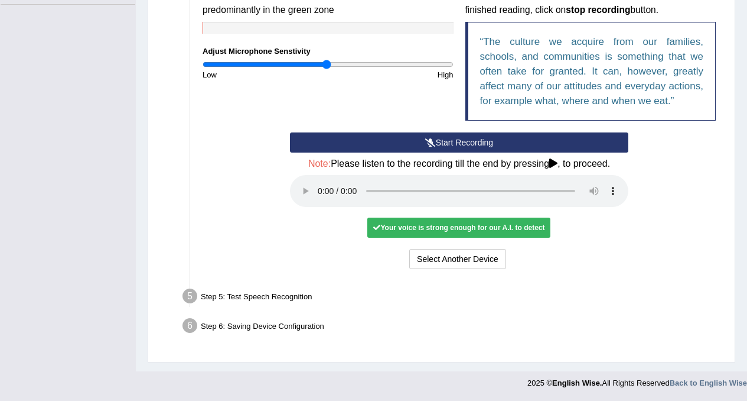
click at [512, 224] on div "Your voice is strong enough for our A.I. to detect" at bounding box center [458, 227] width 183 height 20
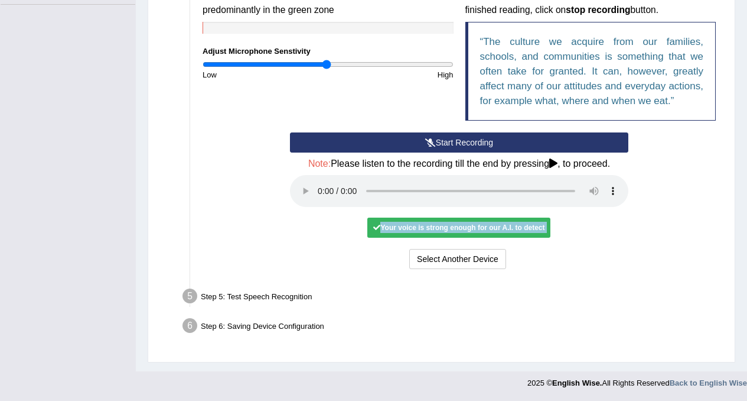
click at [512, 224] on div "Your voice is strong enough for our A.I. to detect" at bounding box center [458, 227] width 183 height 20
click at [515, 228] on div "Your voice is strong enough for our A.I. to detect" at bounding box center [458, 227] width 183 height 20
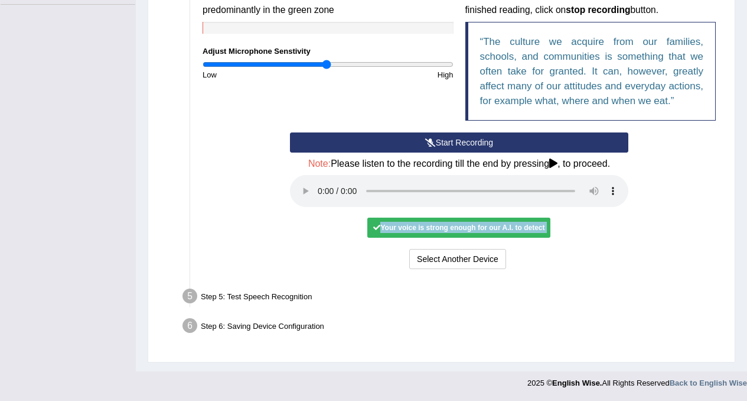
click at [515, 228] on div "Your voice is strong enough for our A.I. to detect" at bounding box center [458, 227] width 183 height 20
click at [665, 220] on div "Start Recording Stop Recording Note: Please listen to the recording till the en…" at bounding box center [459, 201] width 525 height 139
click at [558, 164] on icon at bounding box center [553, 162] width 8 height 9
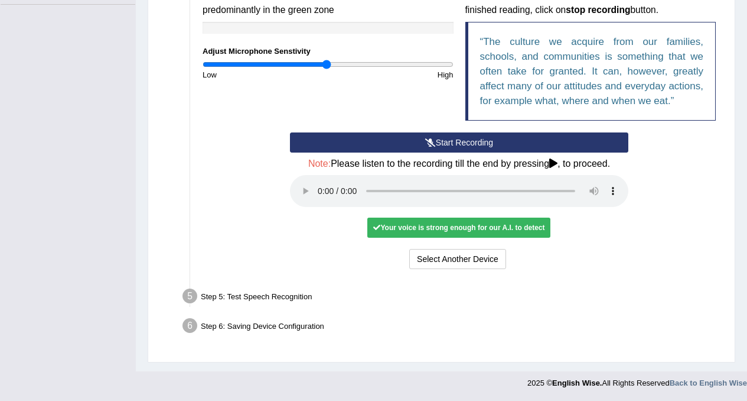
click at [608, 246] on div "Start Recording Stop Recording Note: Please listen to the recording till the en…" at bounding box center [459, 201] width 350 height 139
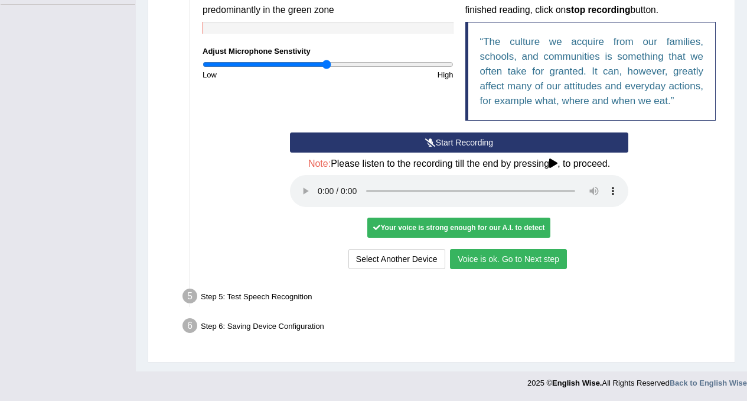
click at [523, 262] on button "Voice is ok. Go to Next step" at bounding box center [508, 259] width 117 height 20
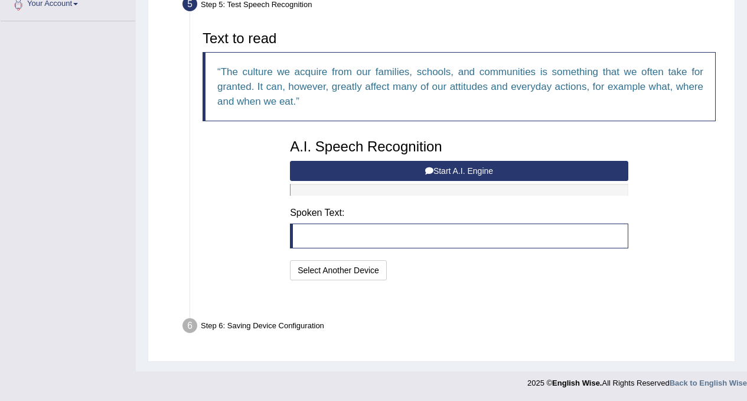
scroll to position [243, 0]
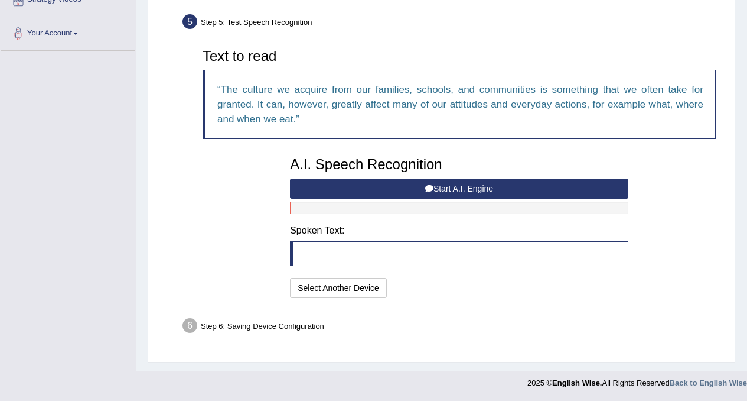
click at [476, 191] on button "Start A.I. Engine" at bounding box center [459, 188] width 338 height 20
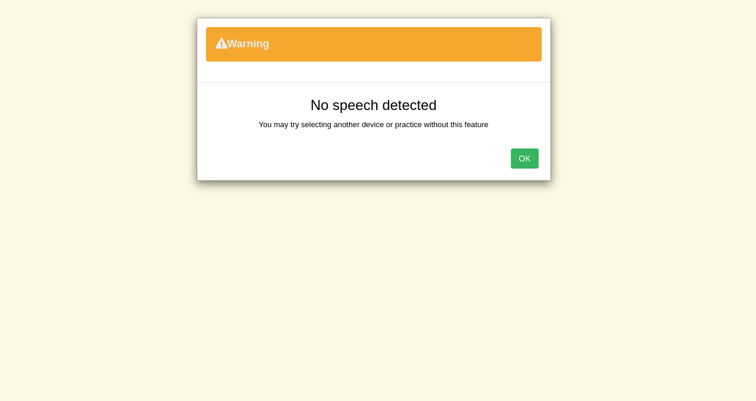
click at [528, 157] on button "OK" at bounding box center [524, 158] width 27 height 20
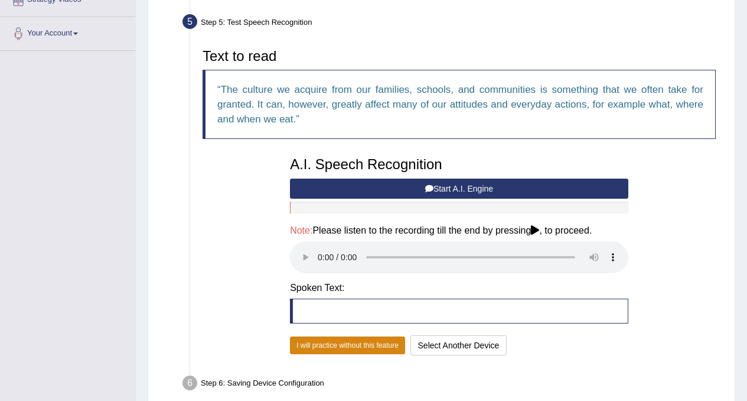
click at [353, 343] on button "I will practice without this feature" at bounding box center [347, 345] width 115 height 18
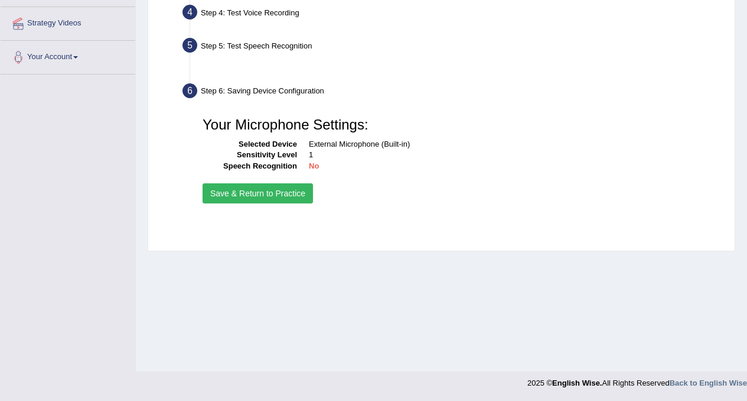
scroll to position [220, 0]
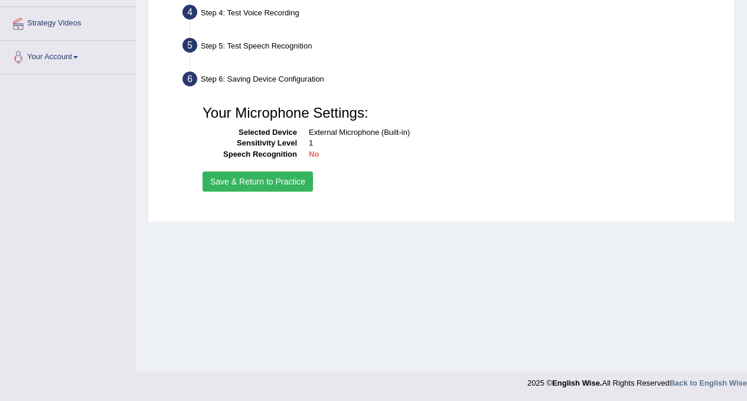
click at [292, 186] on button "Save & Return to Practice" at bounding box center [258, 181] width 110 height 20
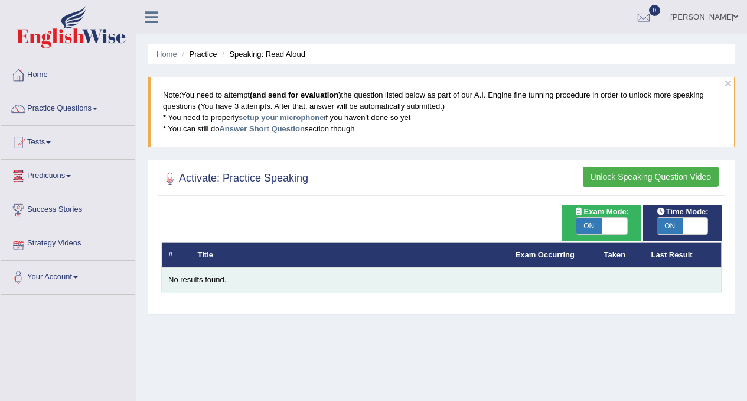
click at [185, 282] on div "No results found." at bounding box center [441, 279] width 546 height 11
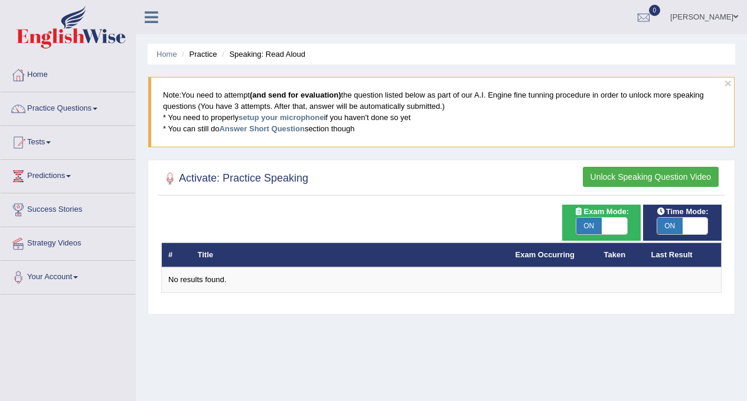
click at [189, 179] on h2 "Activate: Practice Speaking" at bounding box center [234, 179] width 147 height 18
click at [46, 73] on link "Home" at bounding box center [68, 73] width 135 height 30
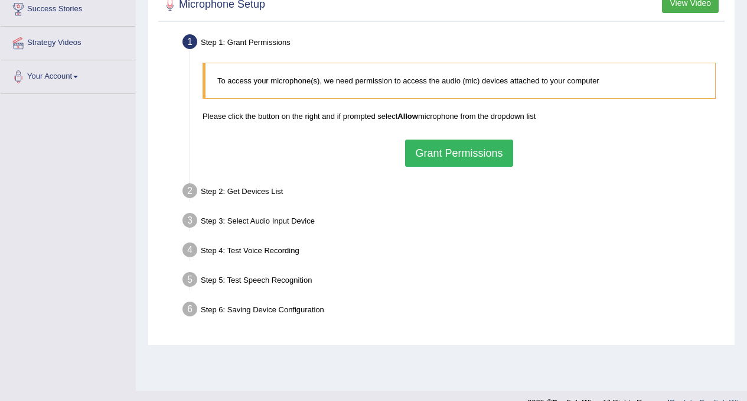
scroll to position [207, 0]
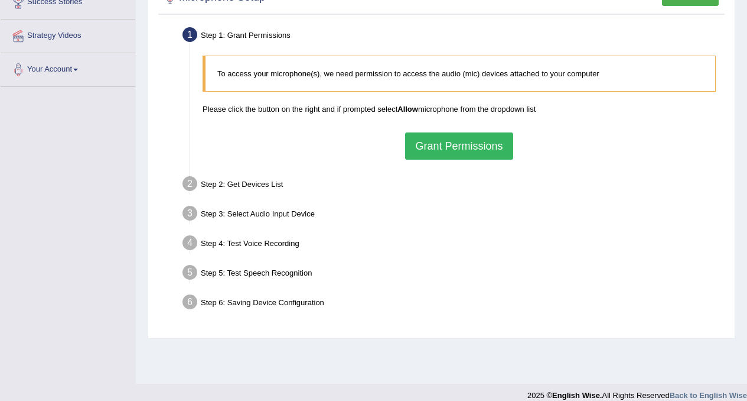
click at [443, 156] on button "Grant Permissions" at bounding box center [459, 145] width 108 height 27
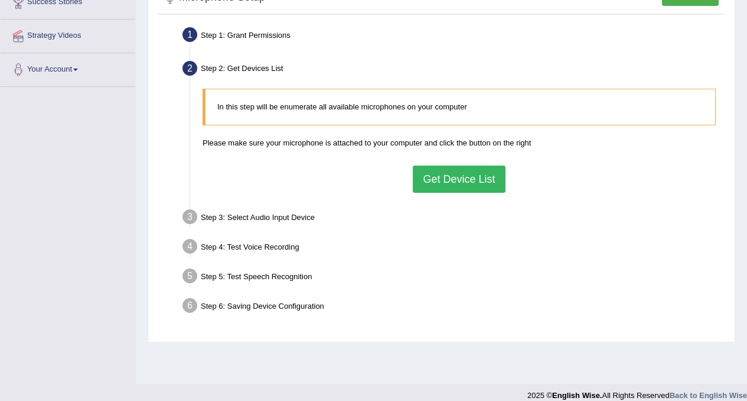
click at [459, 190] on button "Get Device List" at bounding box center [459, 178] width 92 height 27
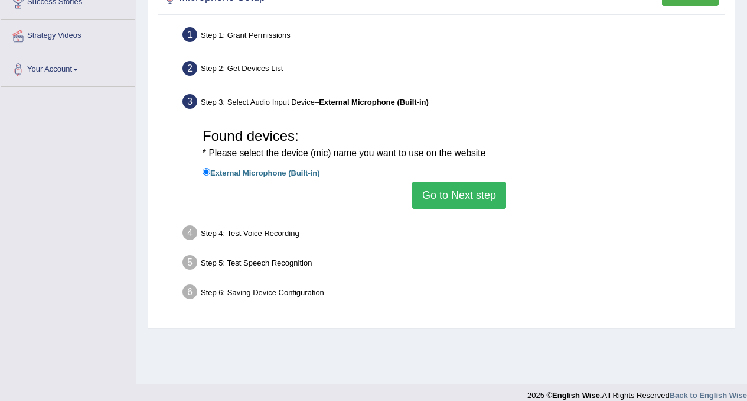
click at [455, 203] on button "Go to Next step" at bounding box center [459, 194] width 94 height 27
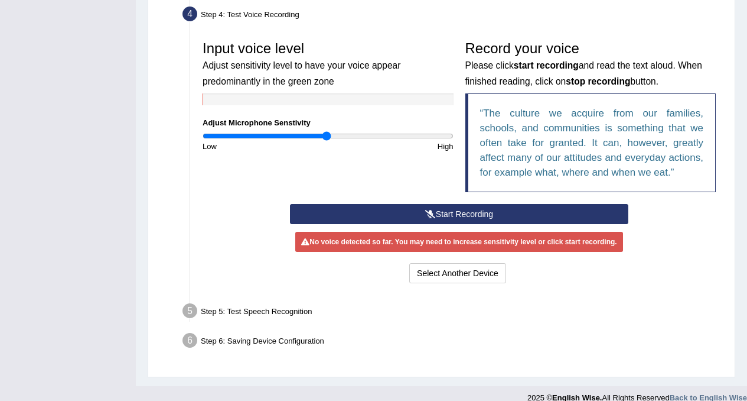
scroll to position [342, 0]
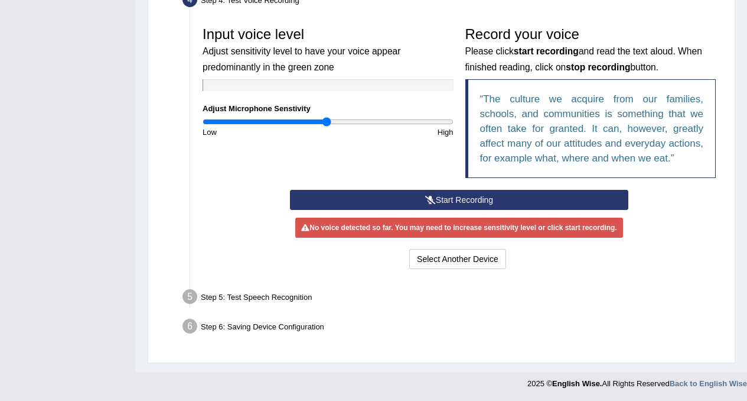
click at [473, 210] on button "Start Recording" at bounding box center [459, 200] width 338 height 20
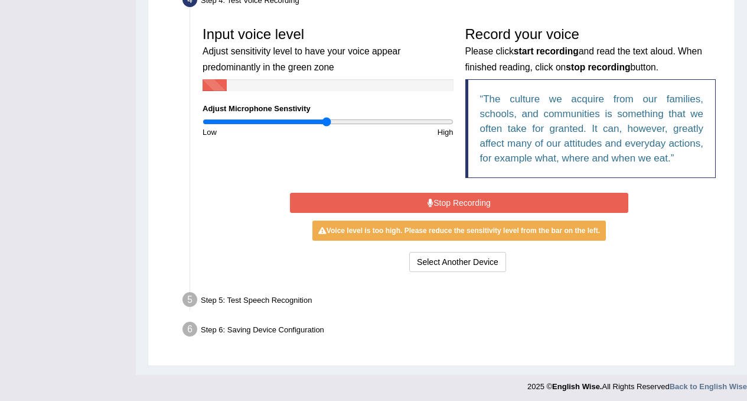
click at [473, 213] on button "Stop Recording" at bounding box center [459, 203] width 338 height 20
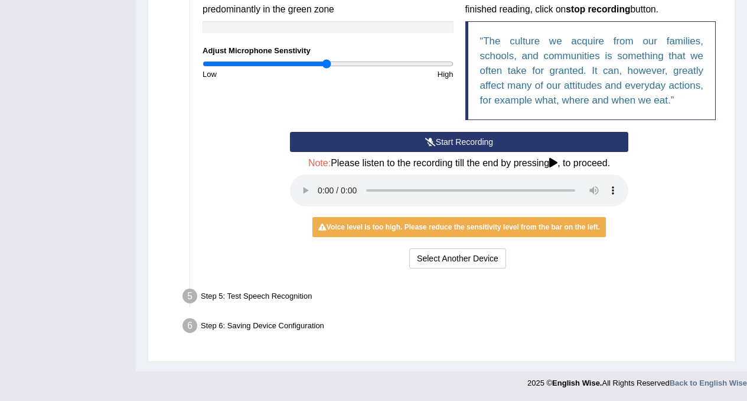
scroll to position [425, 0]
click at [428, 144] on icon at bounding box center [430, 142] width 11 height 8
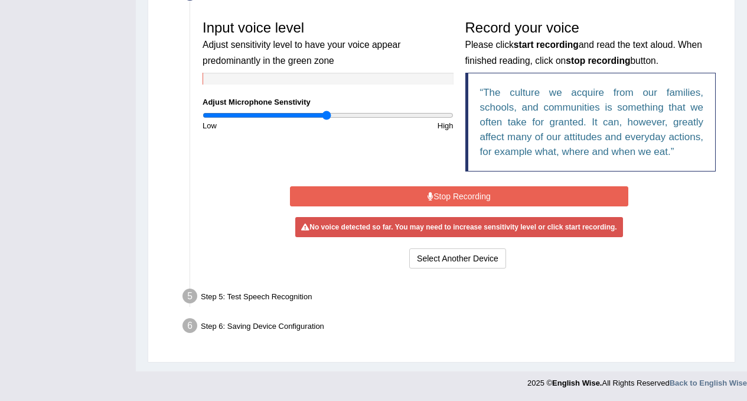
scroll to position [371, 0]
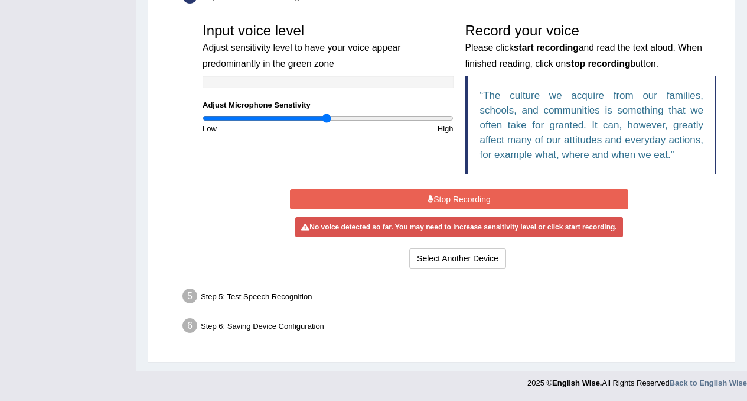
click at [449, 198] on button "Stop Recording" at bounding box center [459, 199] width 338 height 20
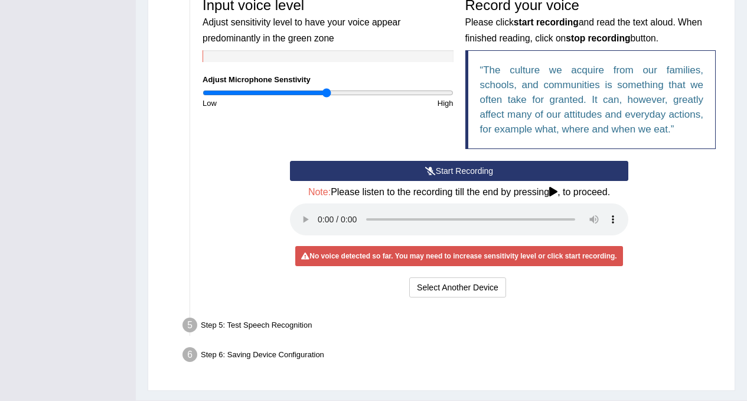
click at [415, 181] on button "Start Recording" at bounding box center [459, 171] width 338 height 20
